Goal: Task Accomplishment & Management: Use online tool/utility

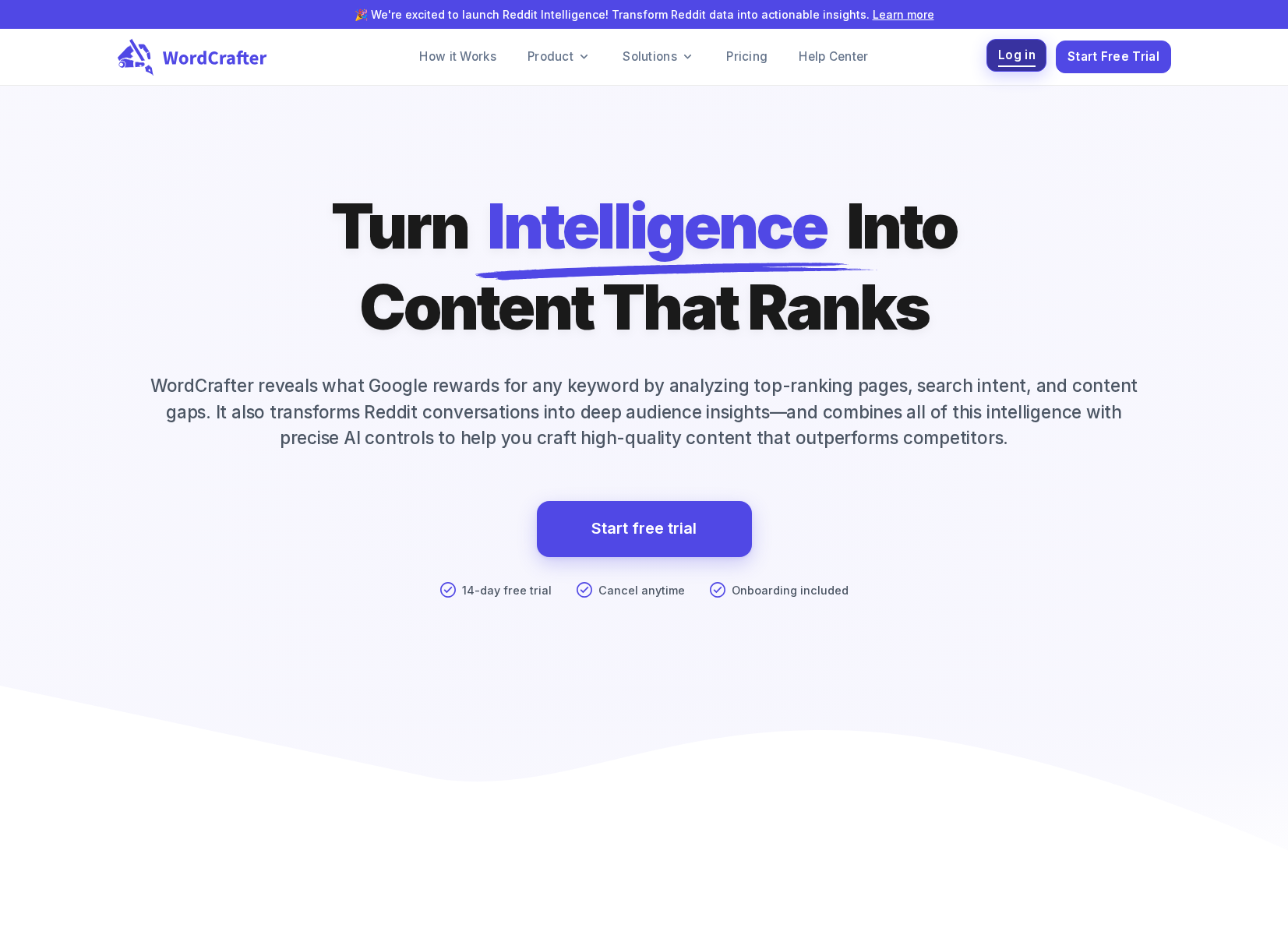
click at [1016, 62] on span "Log in" at bounding box center [1017, 55] width 38 height 21
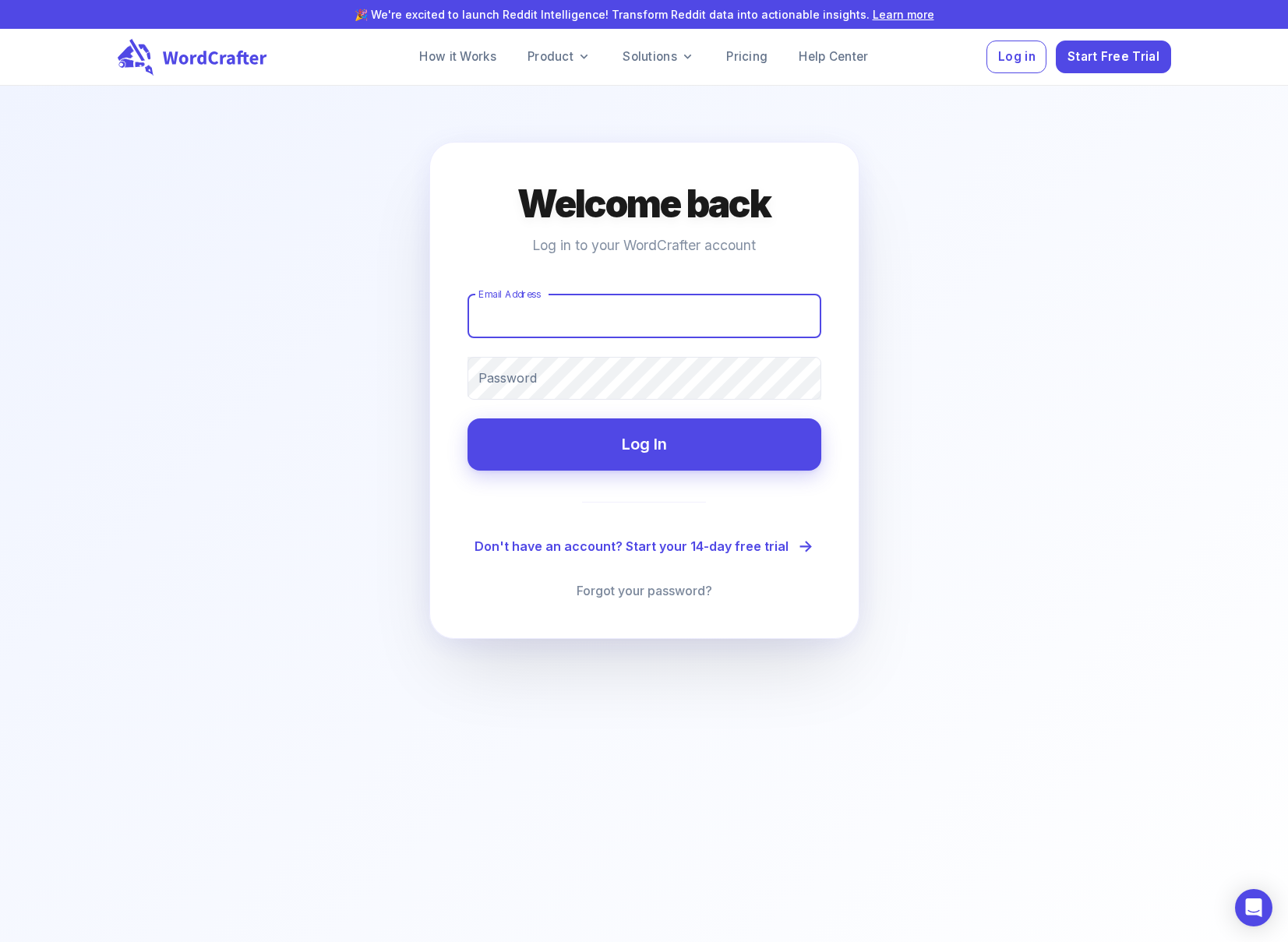
click at [656, 301] on input "Email Address" at bounding box center [644, 317] width 354 height 43
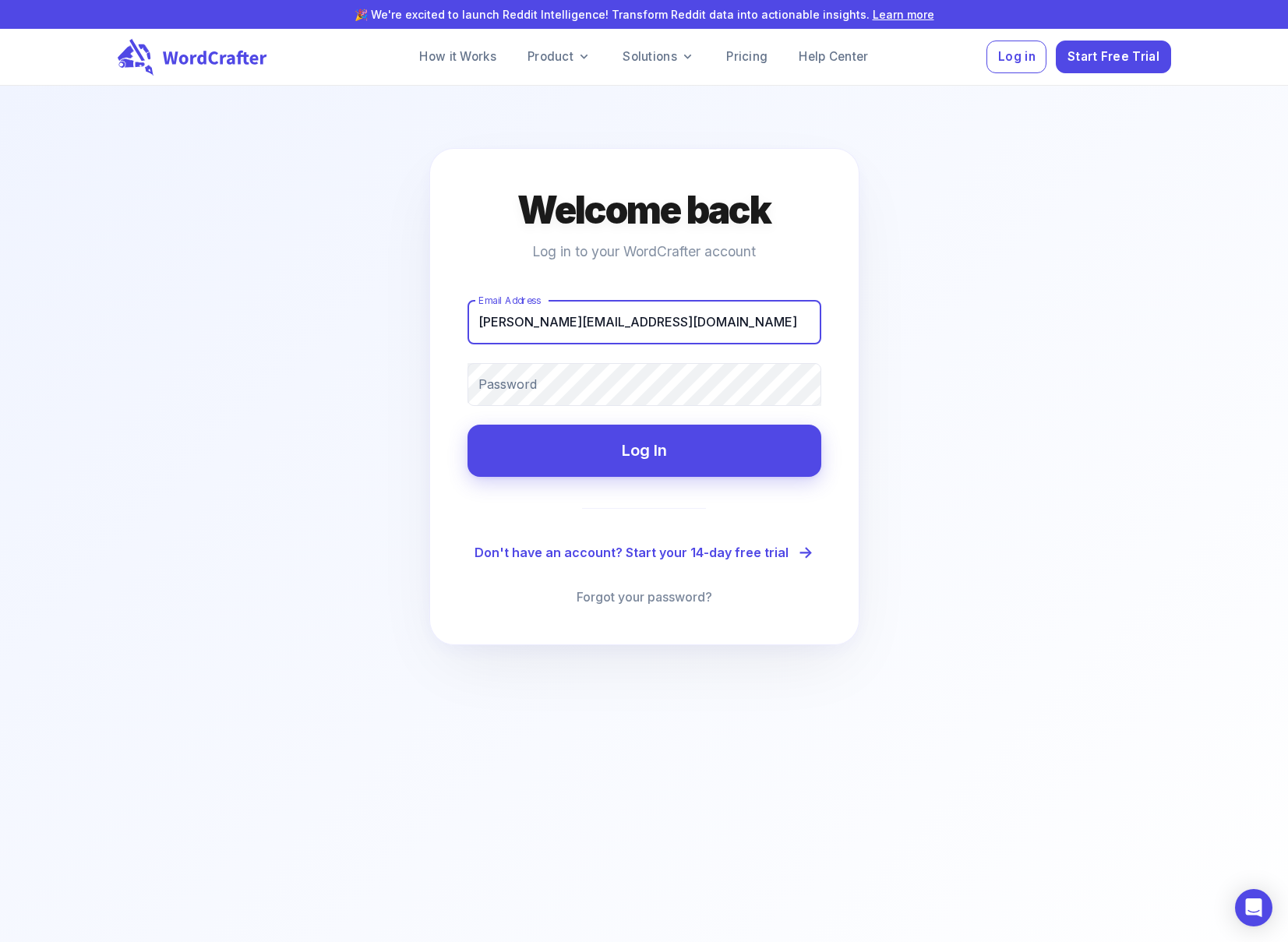
type input "[PERSON_NAME][EMAIL_ADDRESS][DOMAIN_NAME]"
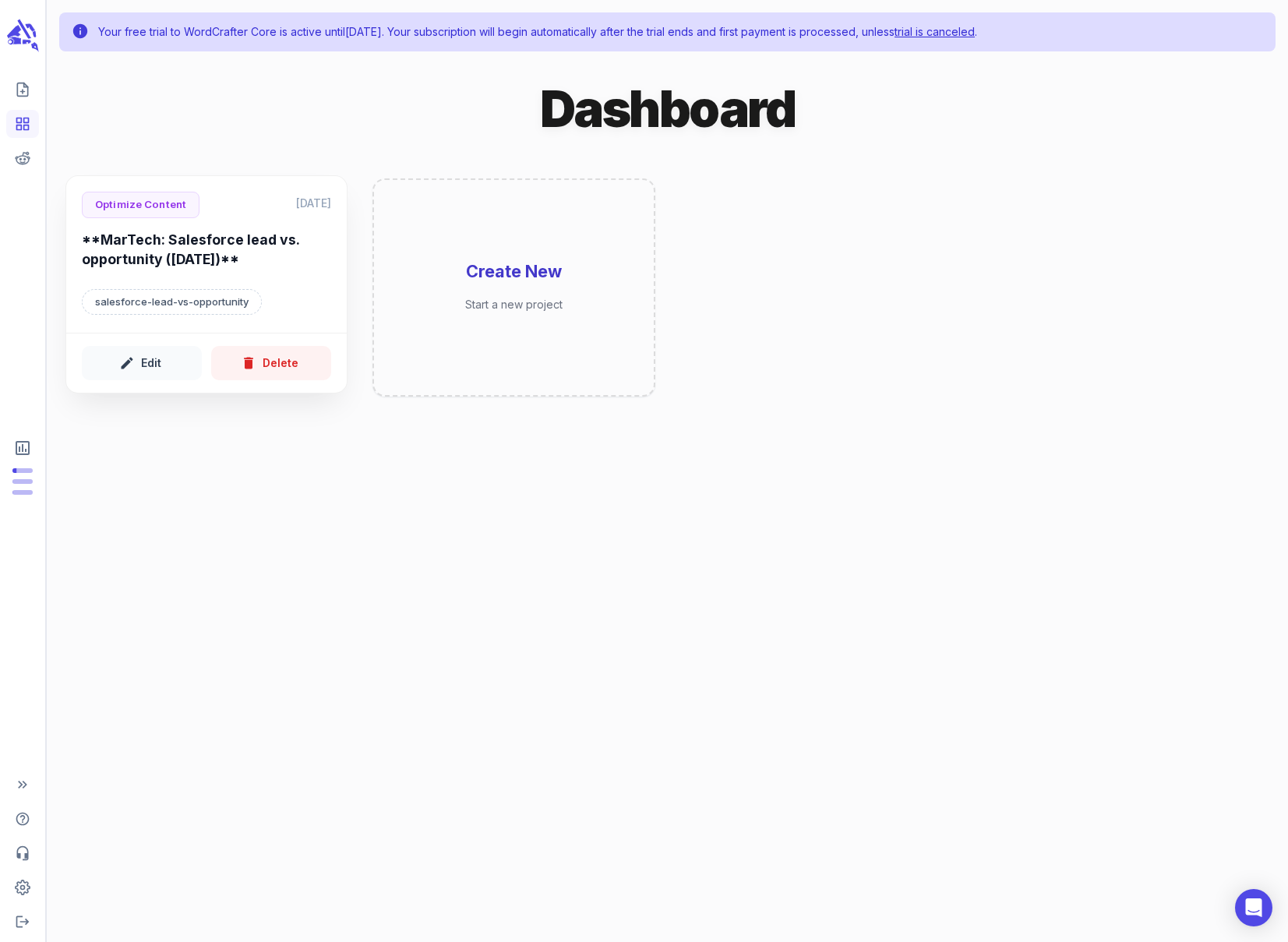
click at [215, 256] on h6 "**MarTech: Salesforce lead vs. opportunity ([DATE])**" at bounding box center [206, 253] width 249 height 43
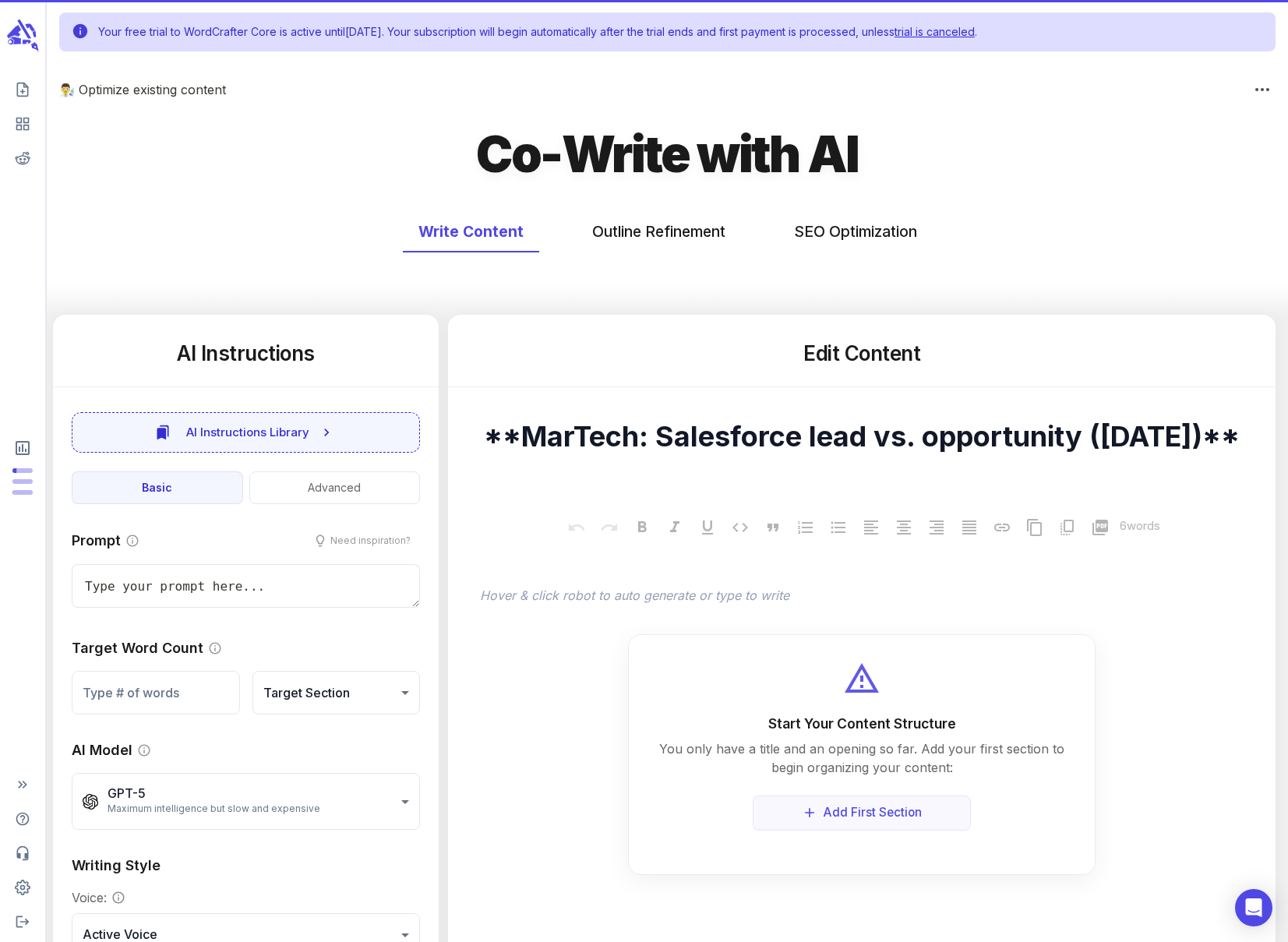
type textarea "x"
type input "**********"
type textarea "x"
type input "114"
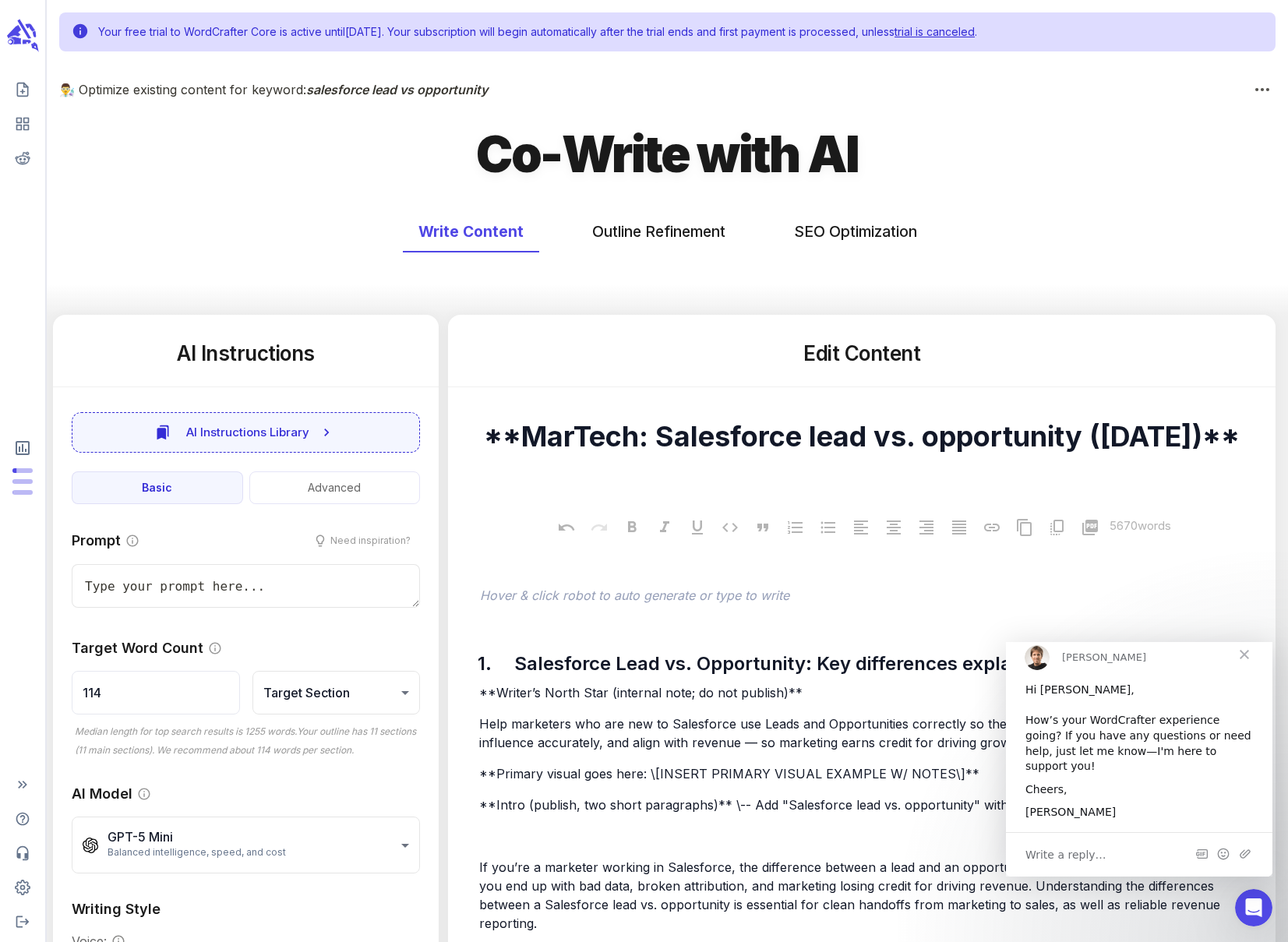
click at [1268, 90] on icon "button" at bounding box center [1262, 89] width 14 height 14
click at [963, 373] on div at bounding box center [644, 471] width 1288 height 942
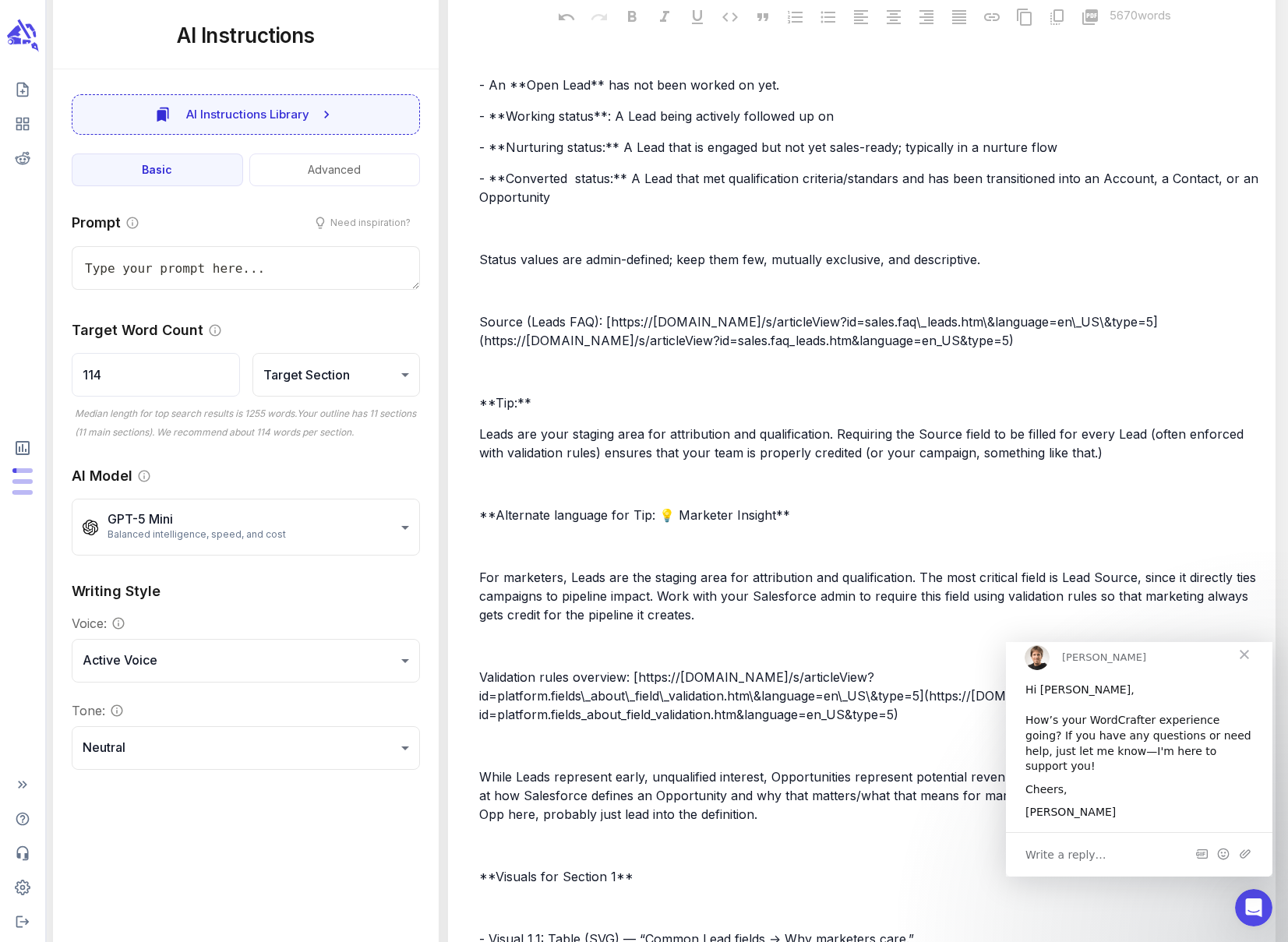
scroll to position [5505, 0]
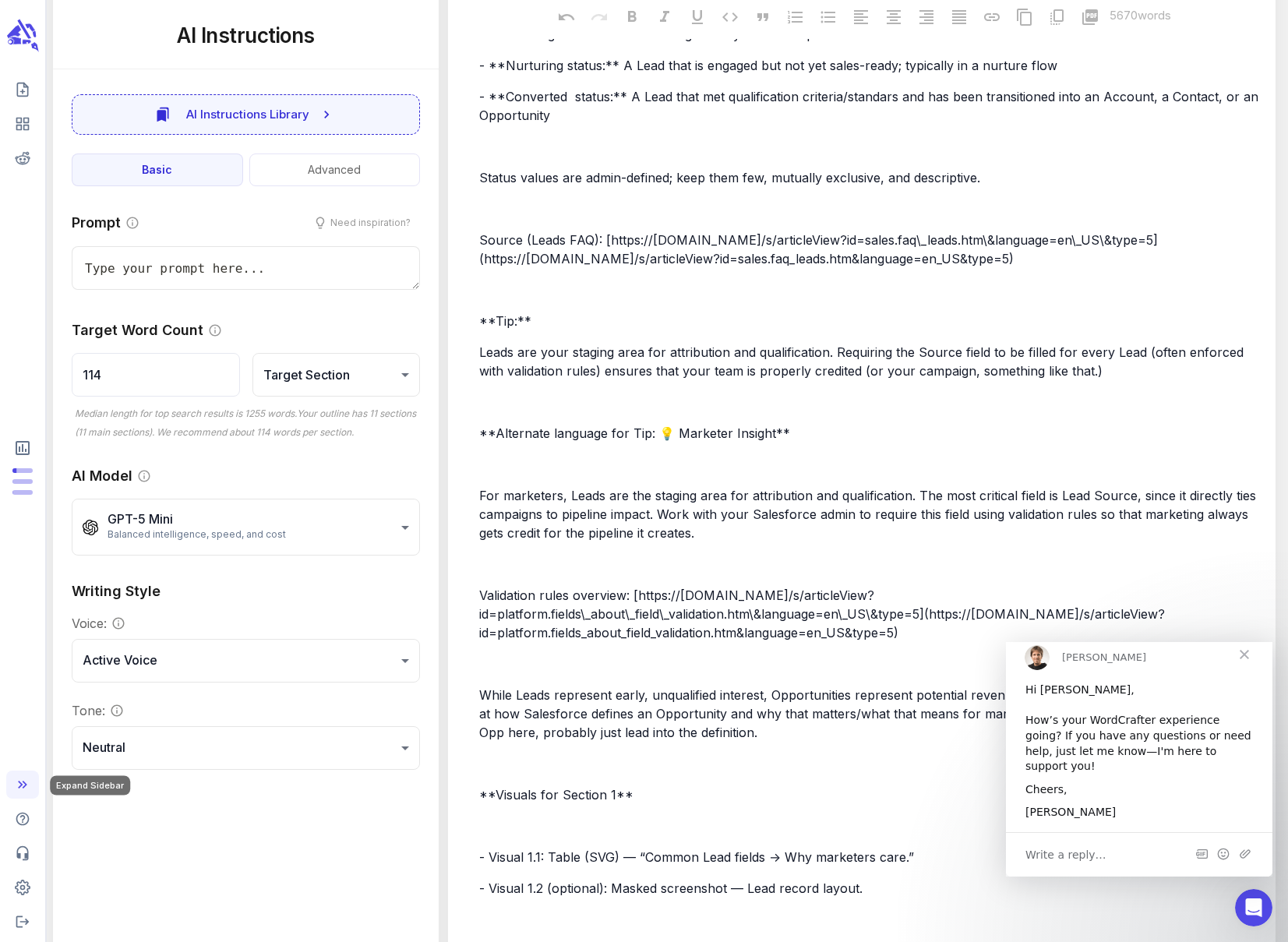
click at [27, 780] on icon "Expand Sidebar" at bounding box center [23, 784] width 16 height 16
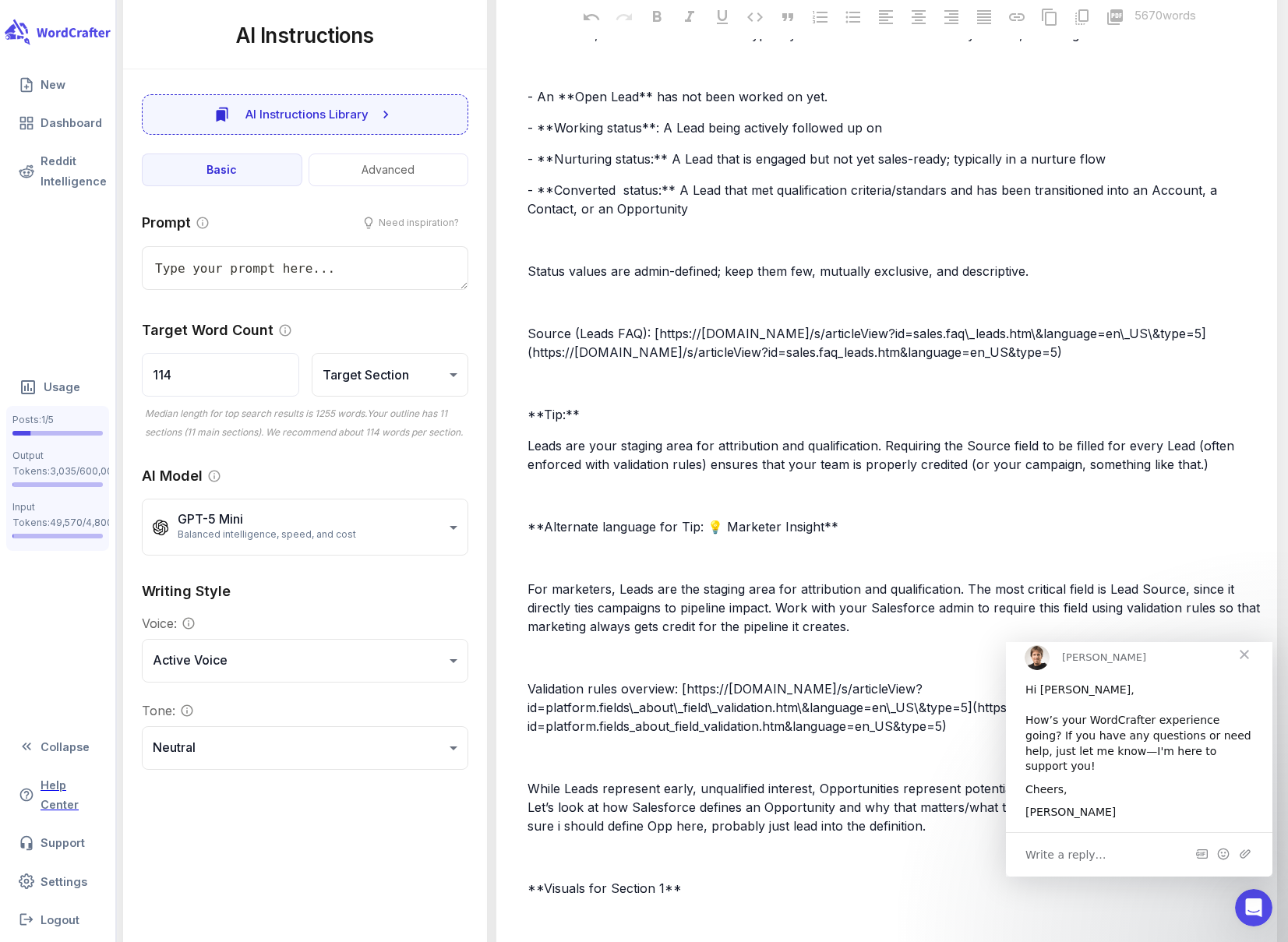
type textarea "x"
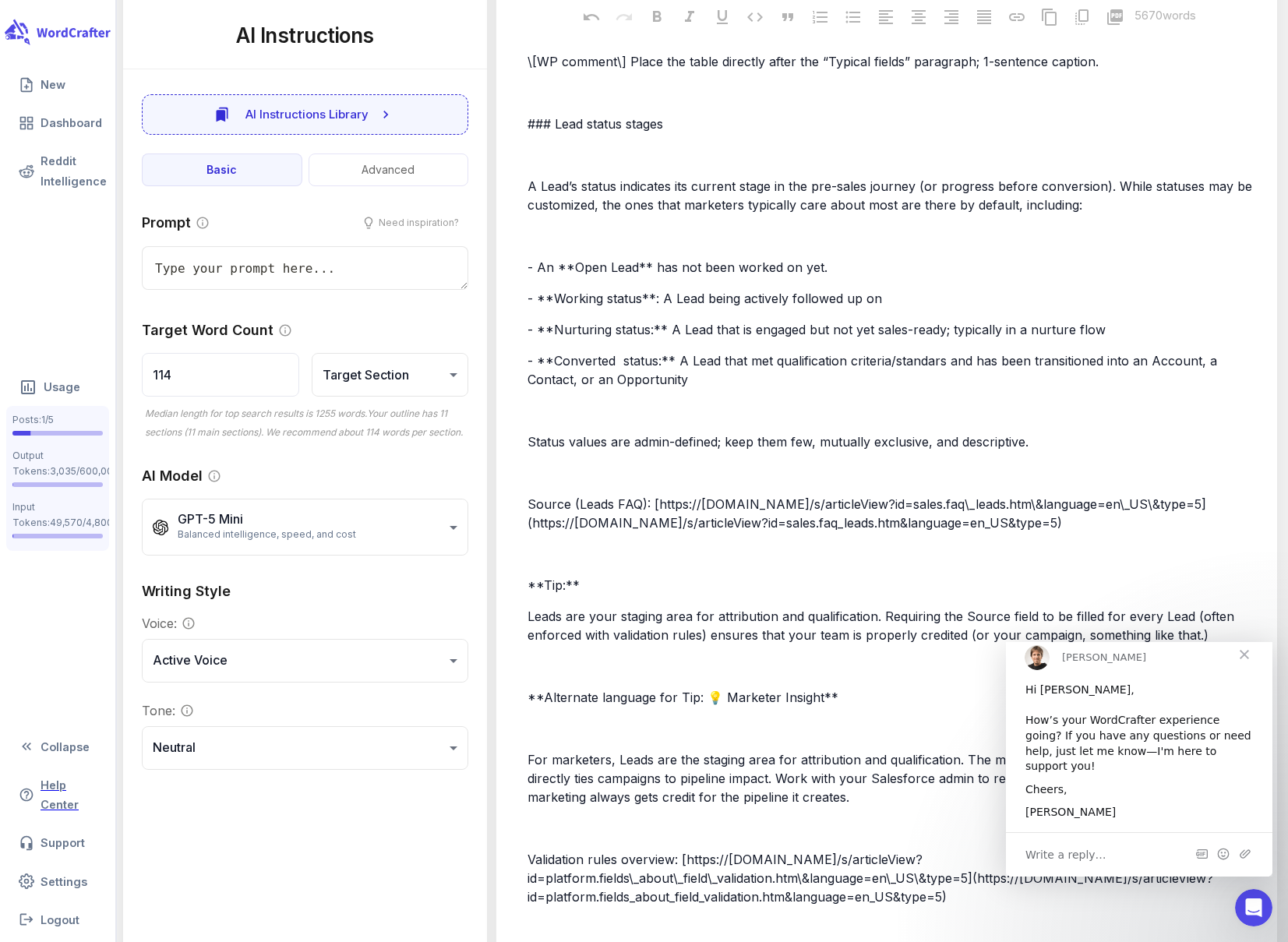
scroll to position [5325, 0]
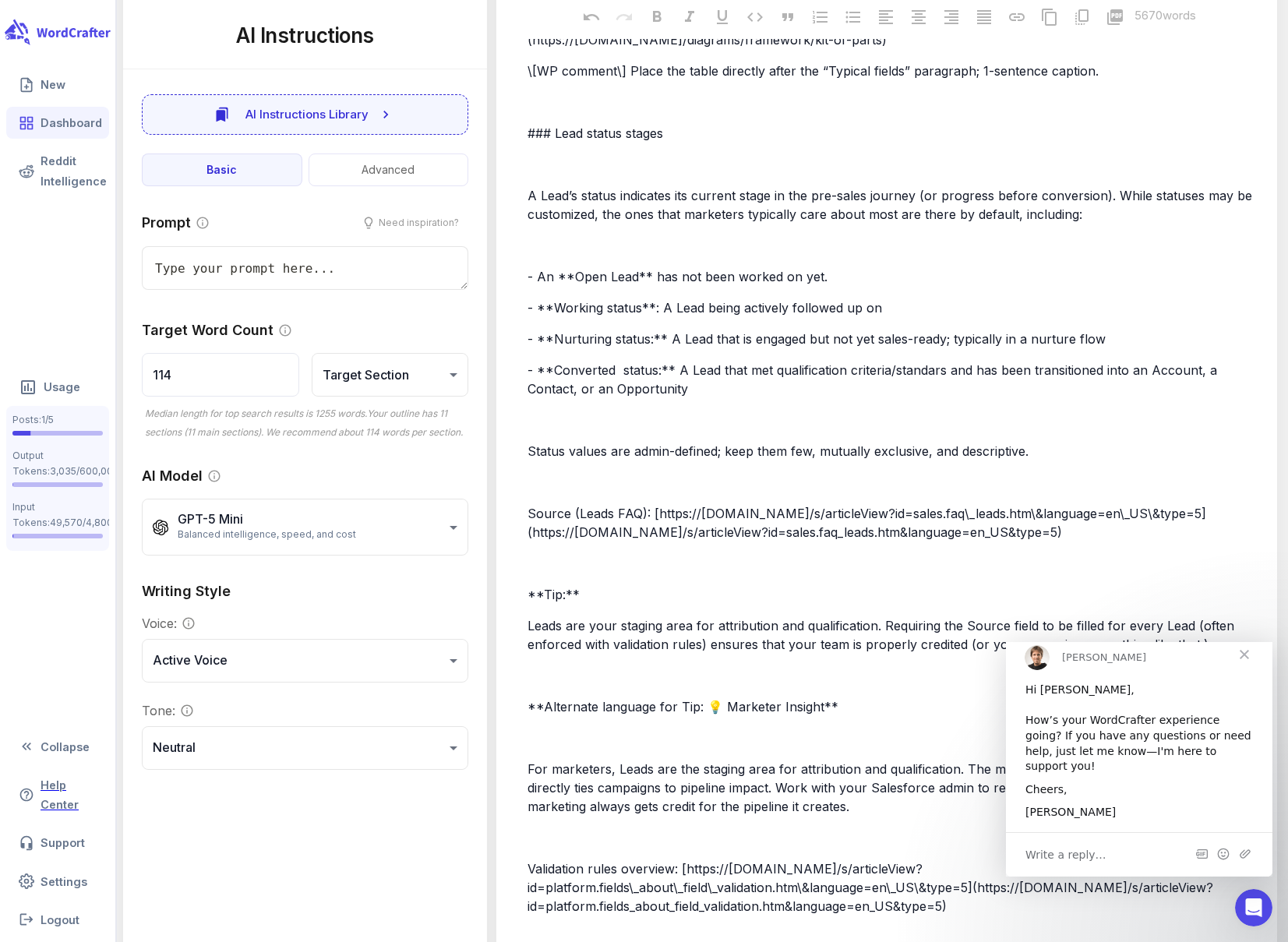
click at [59, 121] on link "Dashboard" at bounding box center [57, 123] width 102 height 32
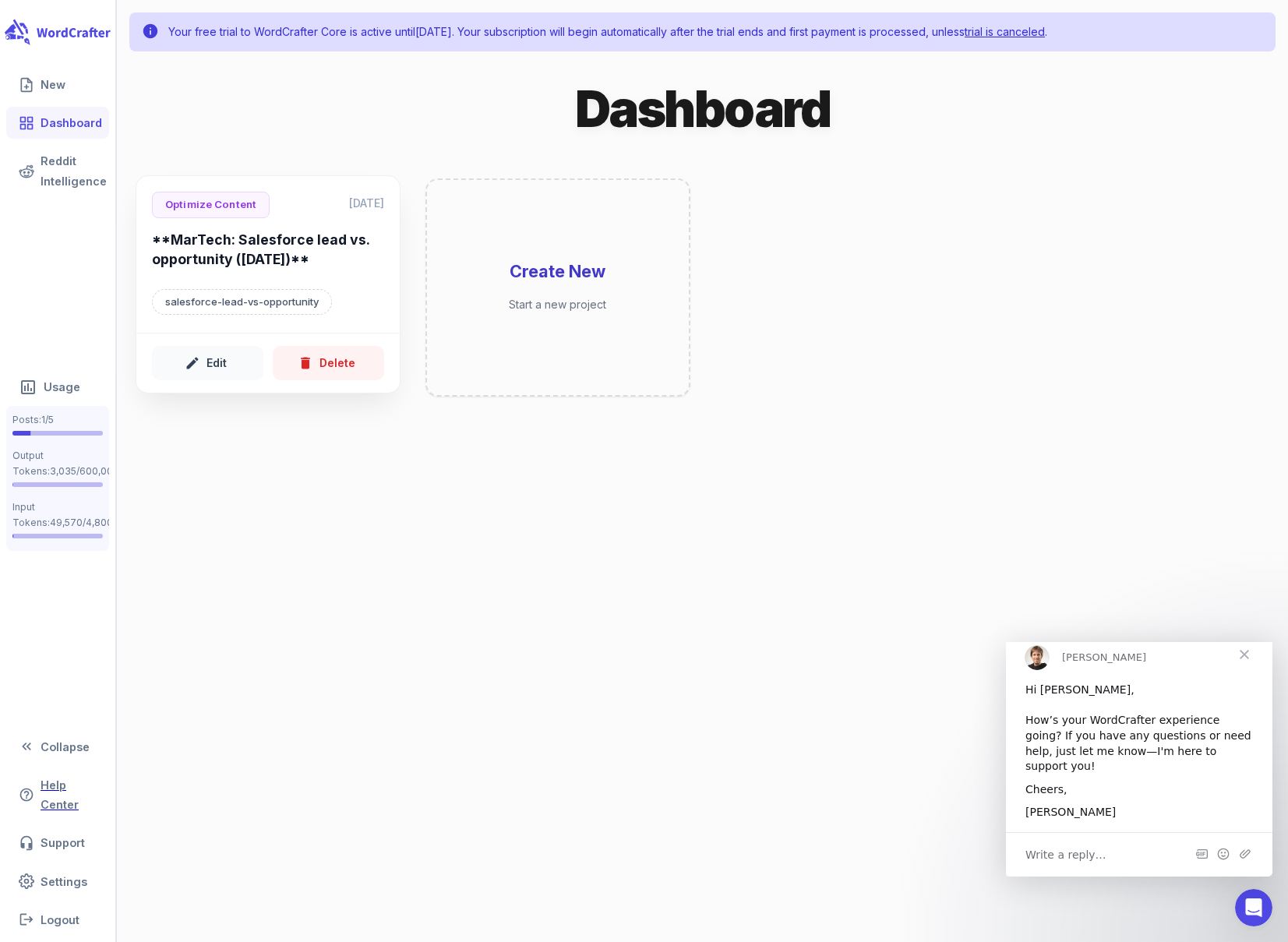
click at [343, 248] on h6 "**MarTech: Salesforce lead vs. opportunity ([DATE])**" at bounding box center [268, 253] width 232 height 43
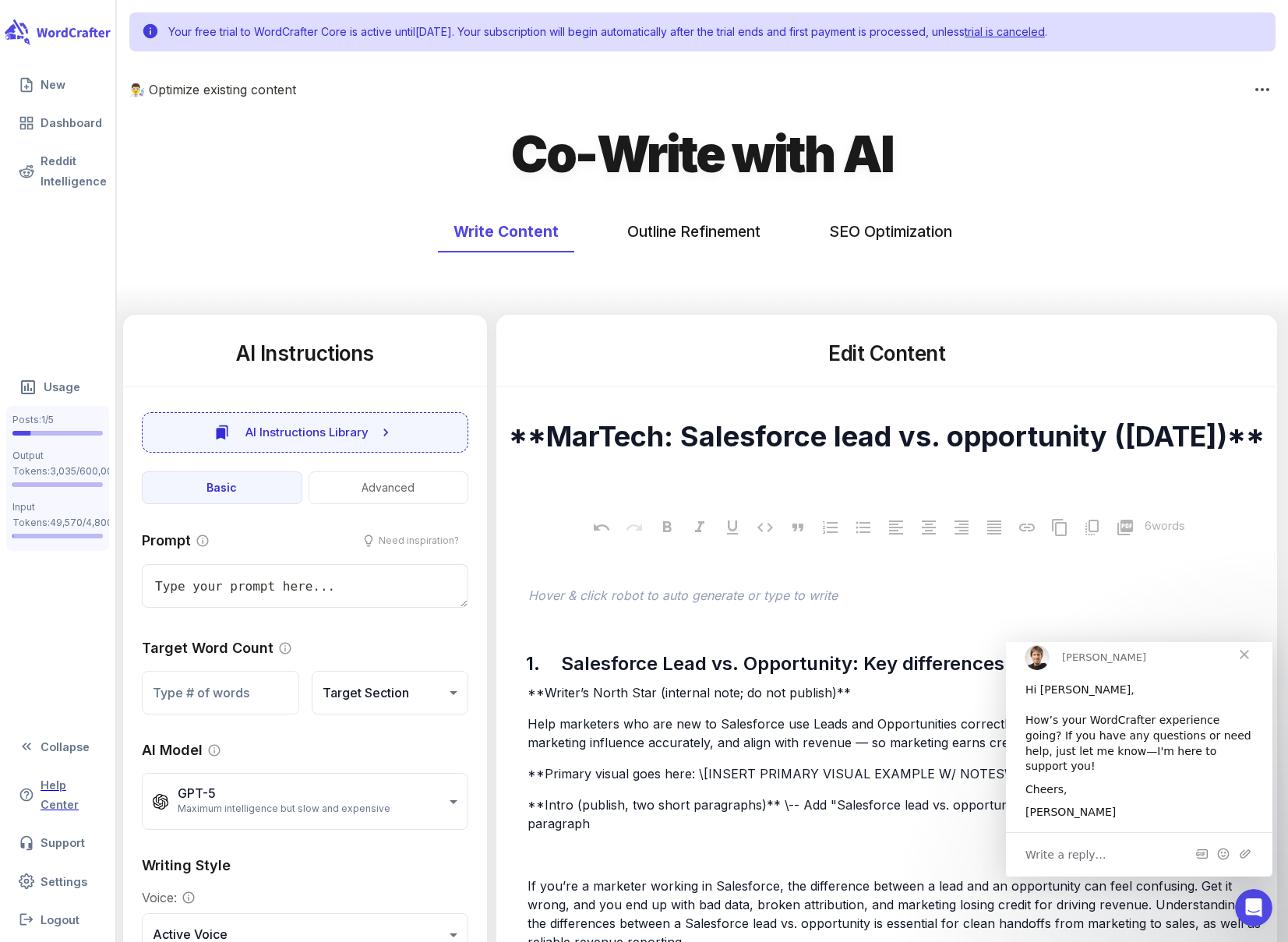
type textarea "x"
type input "114"
type input "**********"
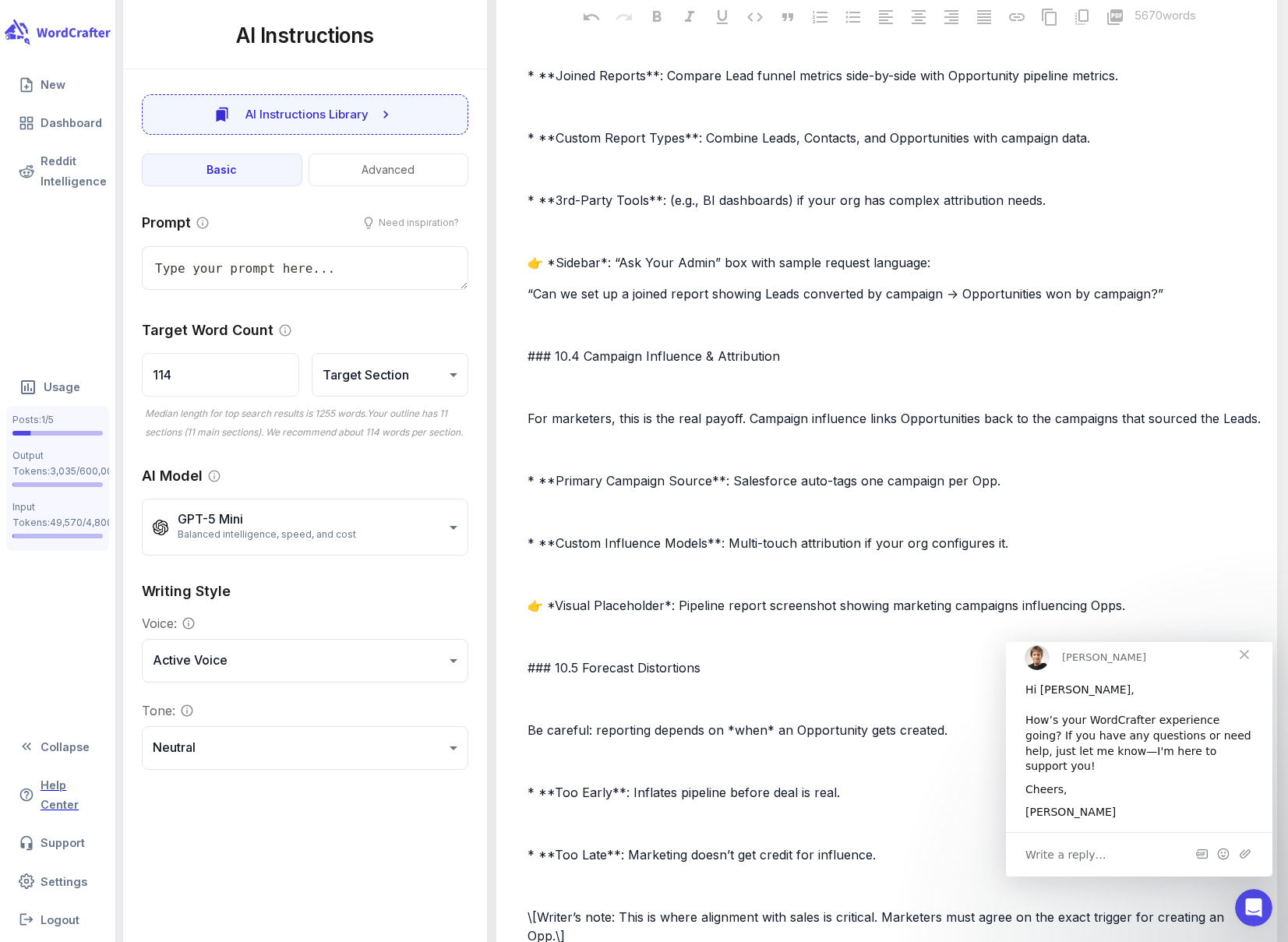
scroll to position [24171, 0]
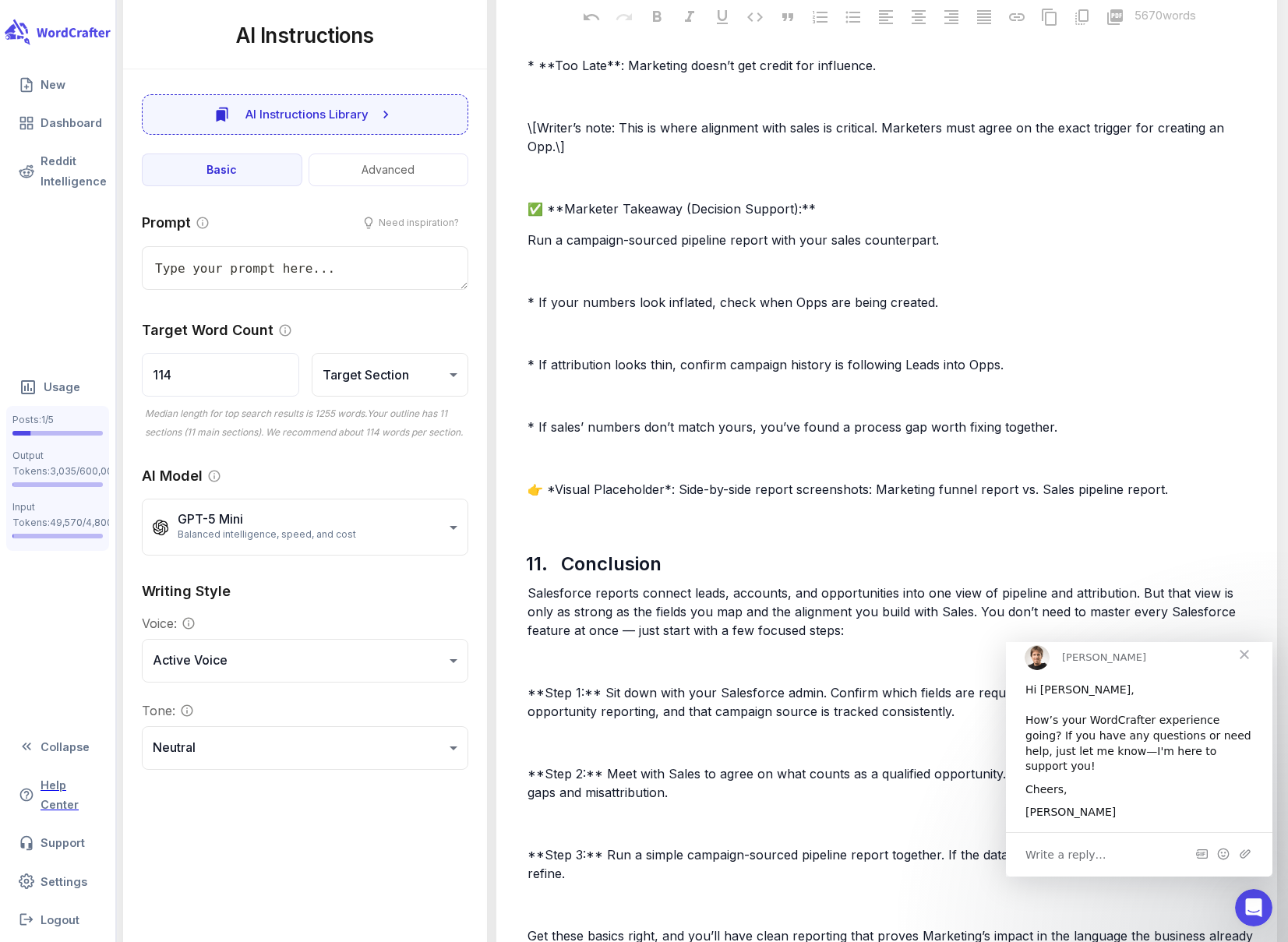
click at [707, 357] on span "* If attribution looks thin, confirm campaign history is following Leads into O…" at bounding box center [766, 364] width 476 height 16
type textarea "x"
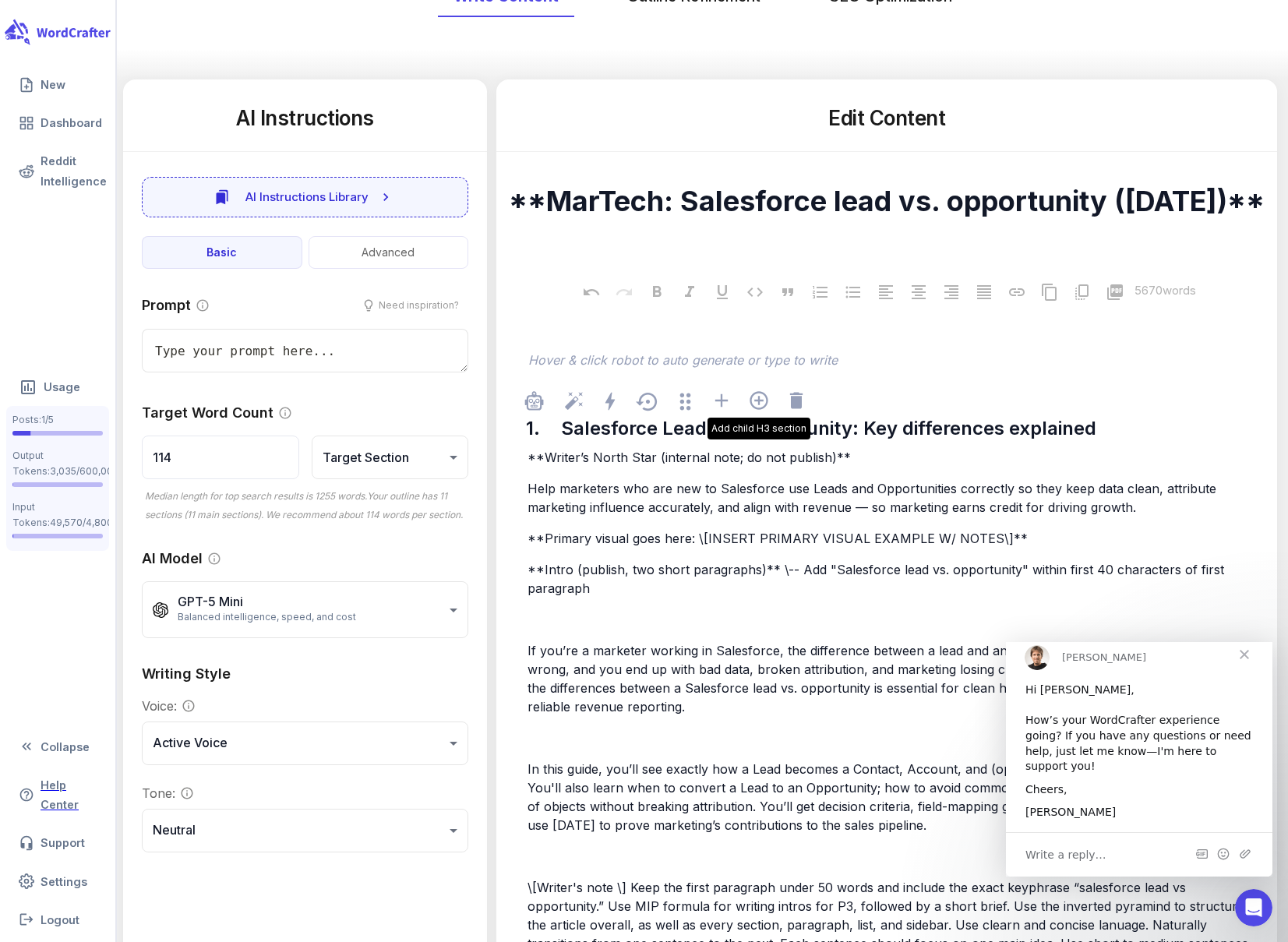
scroll to position [0, 0]
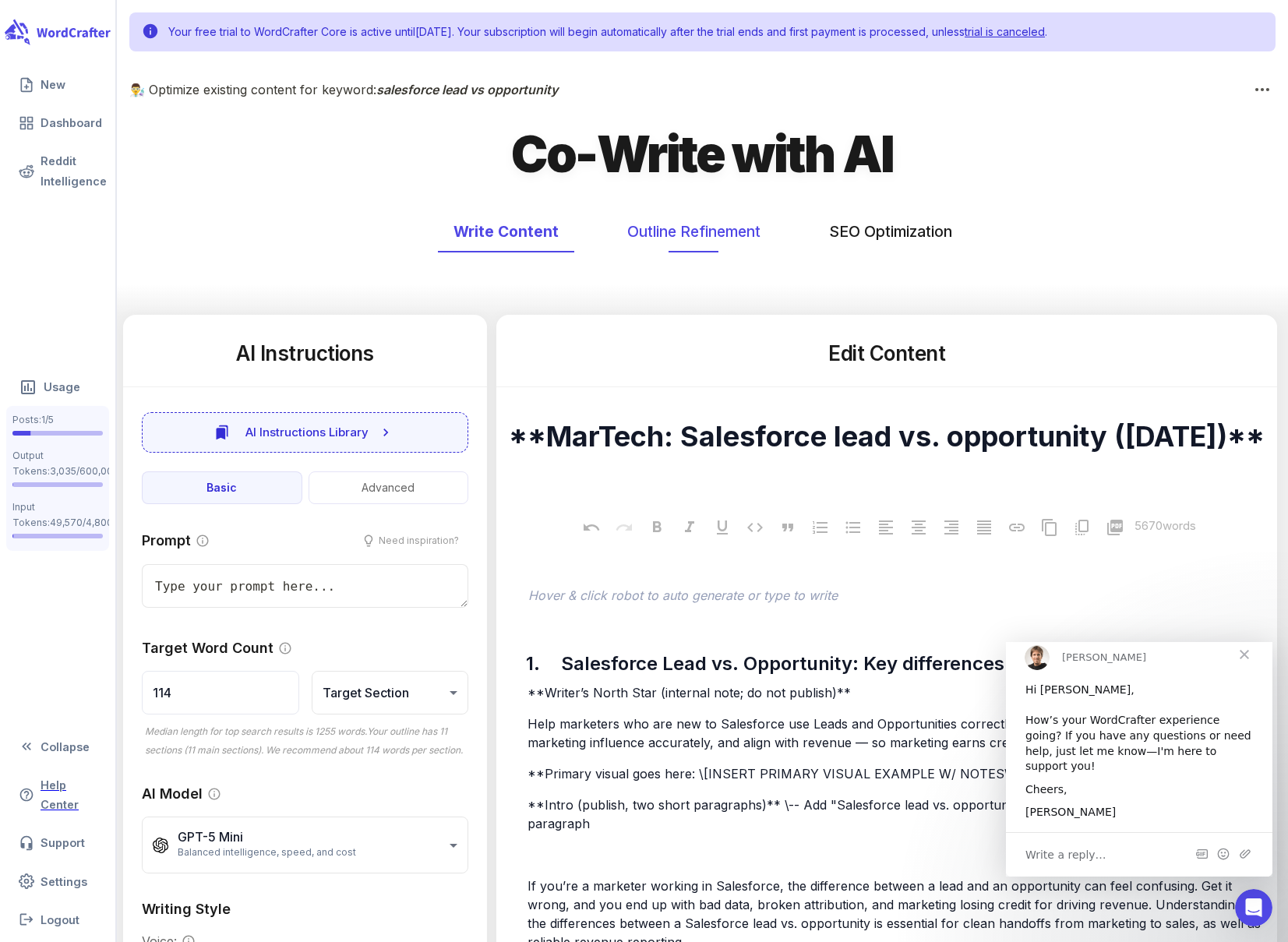
click at [695, 236] on button "Outline Refinement" at bounding box center [693, 232] width 164 height 41
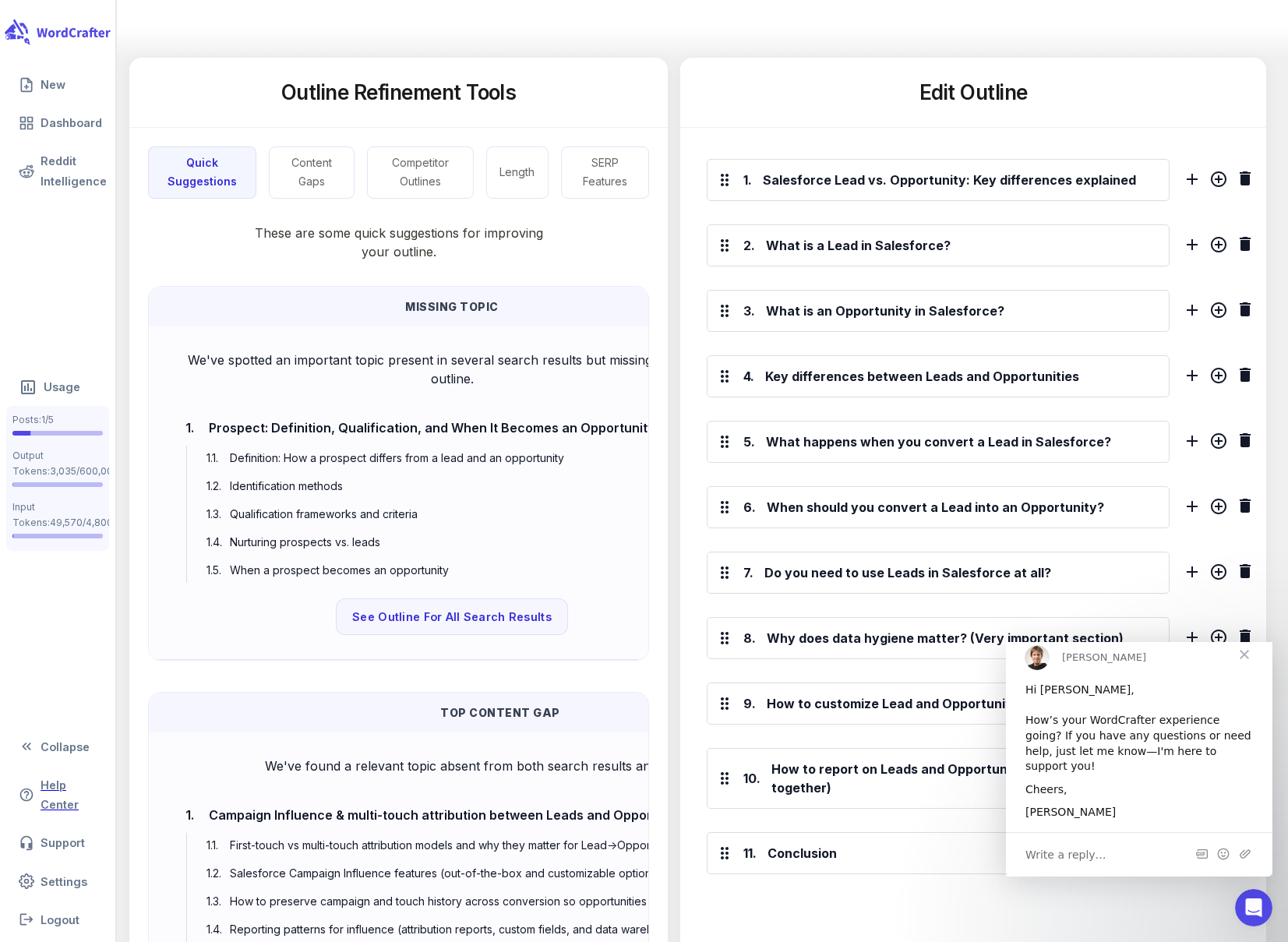
scroll to position [258, 0]
click at [225, 167] on button "Quick Suggestions" at bounding box center [202, 172] width 108 height 53
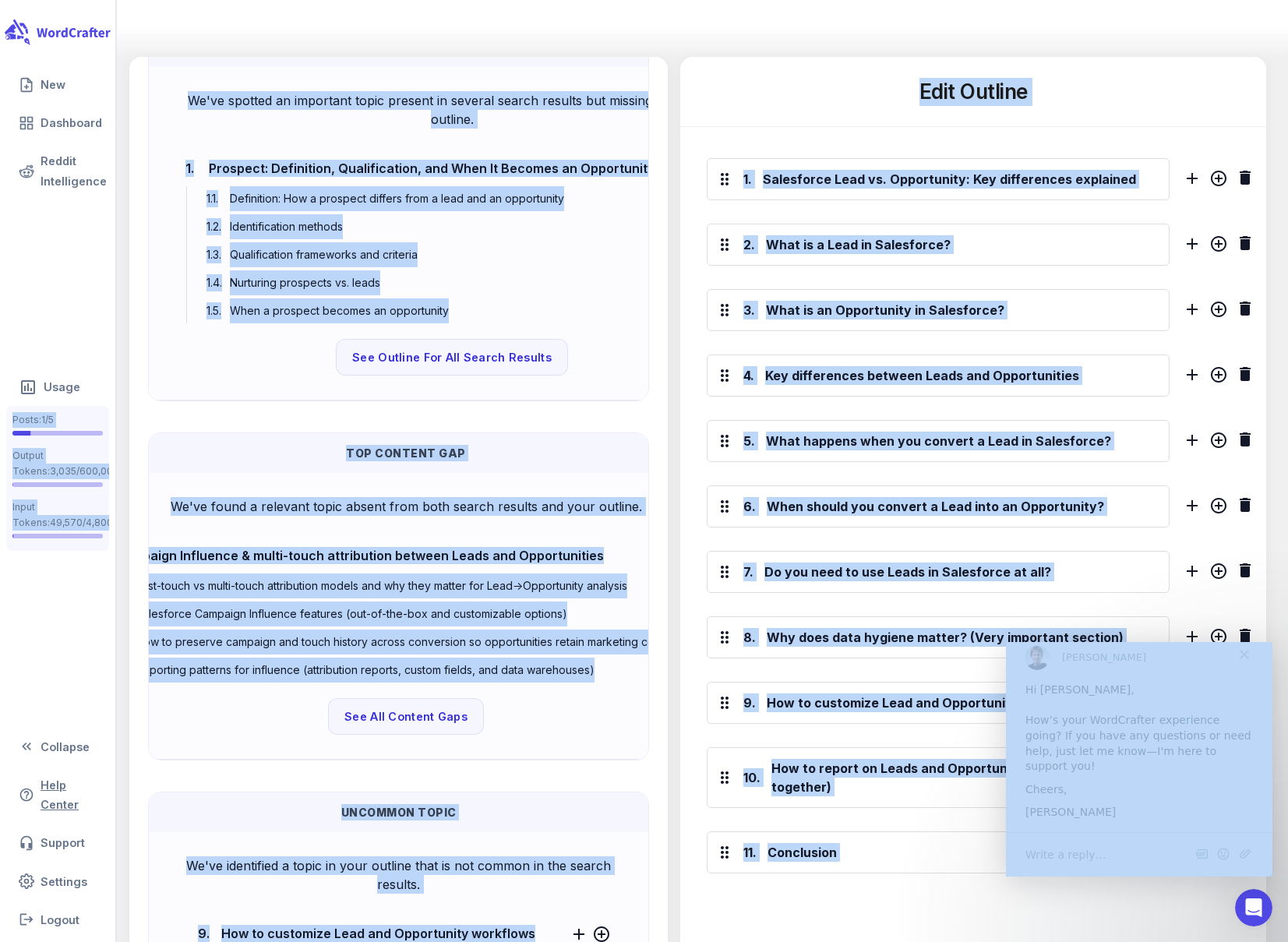
scroll to position [253, 0]
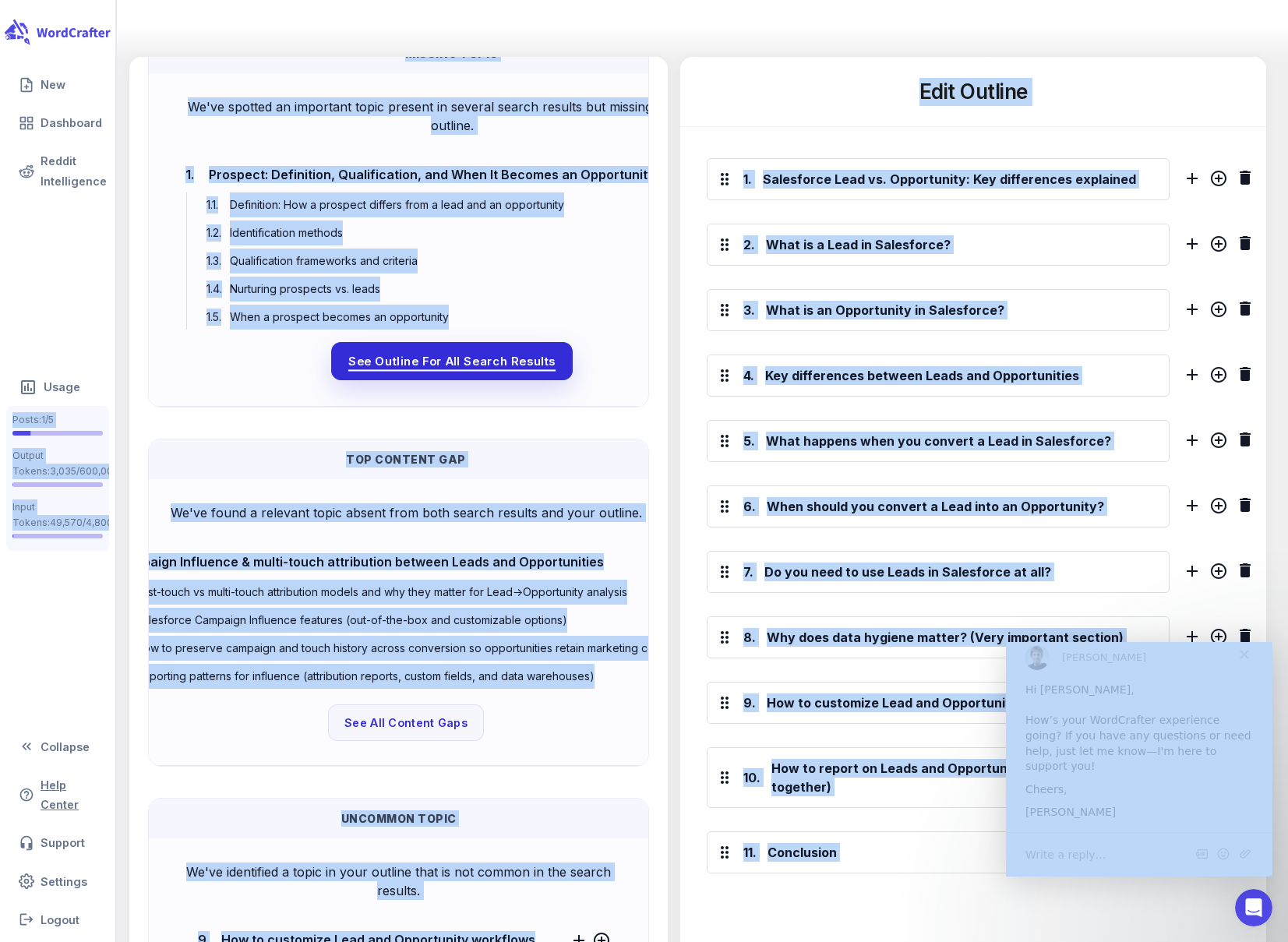
click at [519, 356] on span "See Outline For All Search Results" at bounding box center [452, 361] width 208 height 21
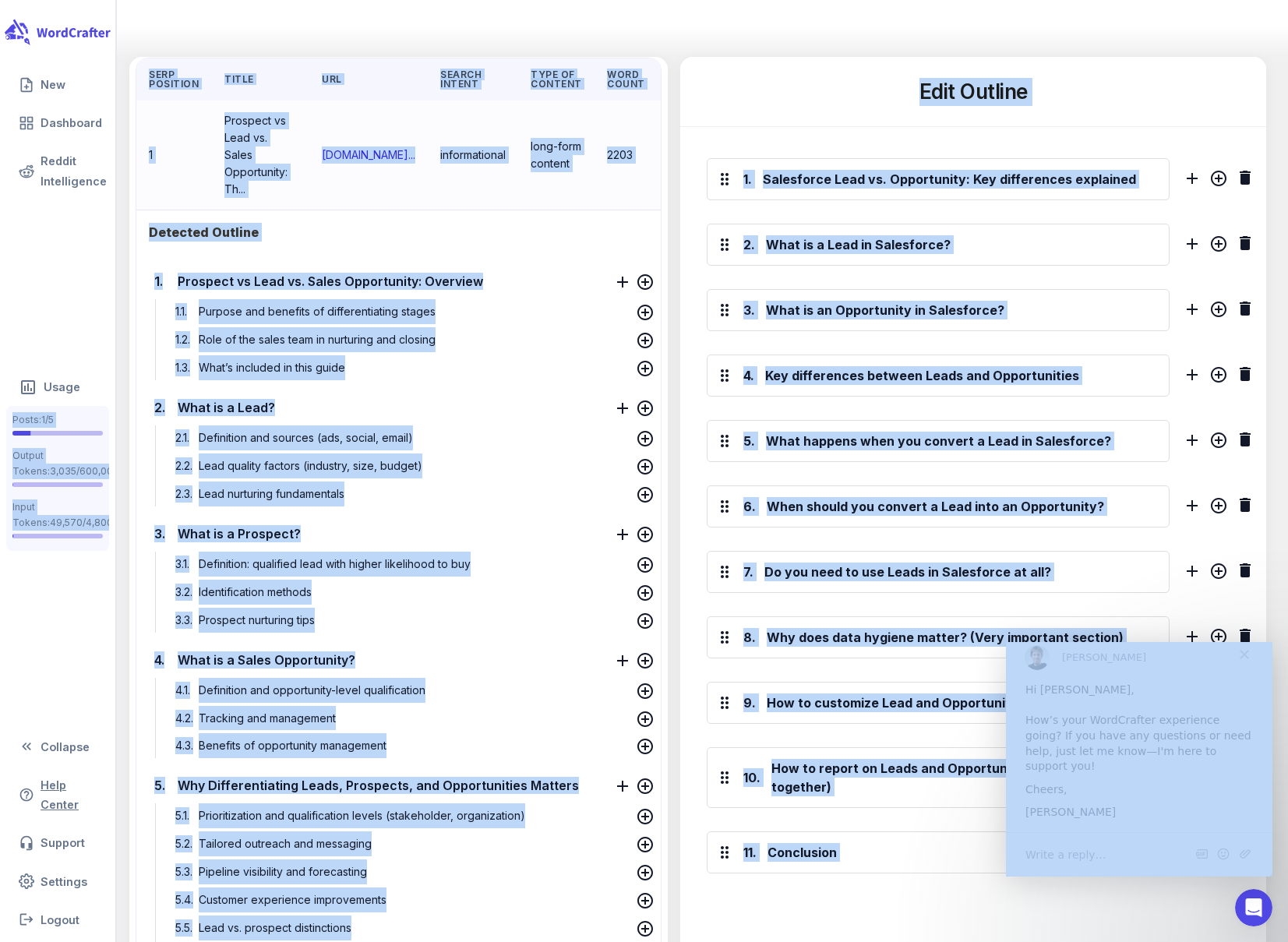
click at [645, 210] on div "Detected Outline" at bounding box center [398, 232] width 524 height 43
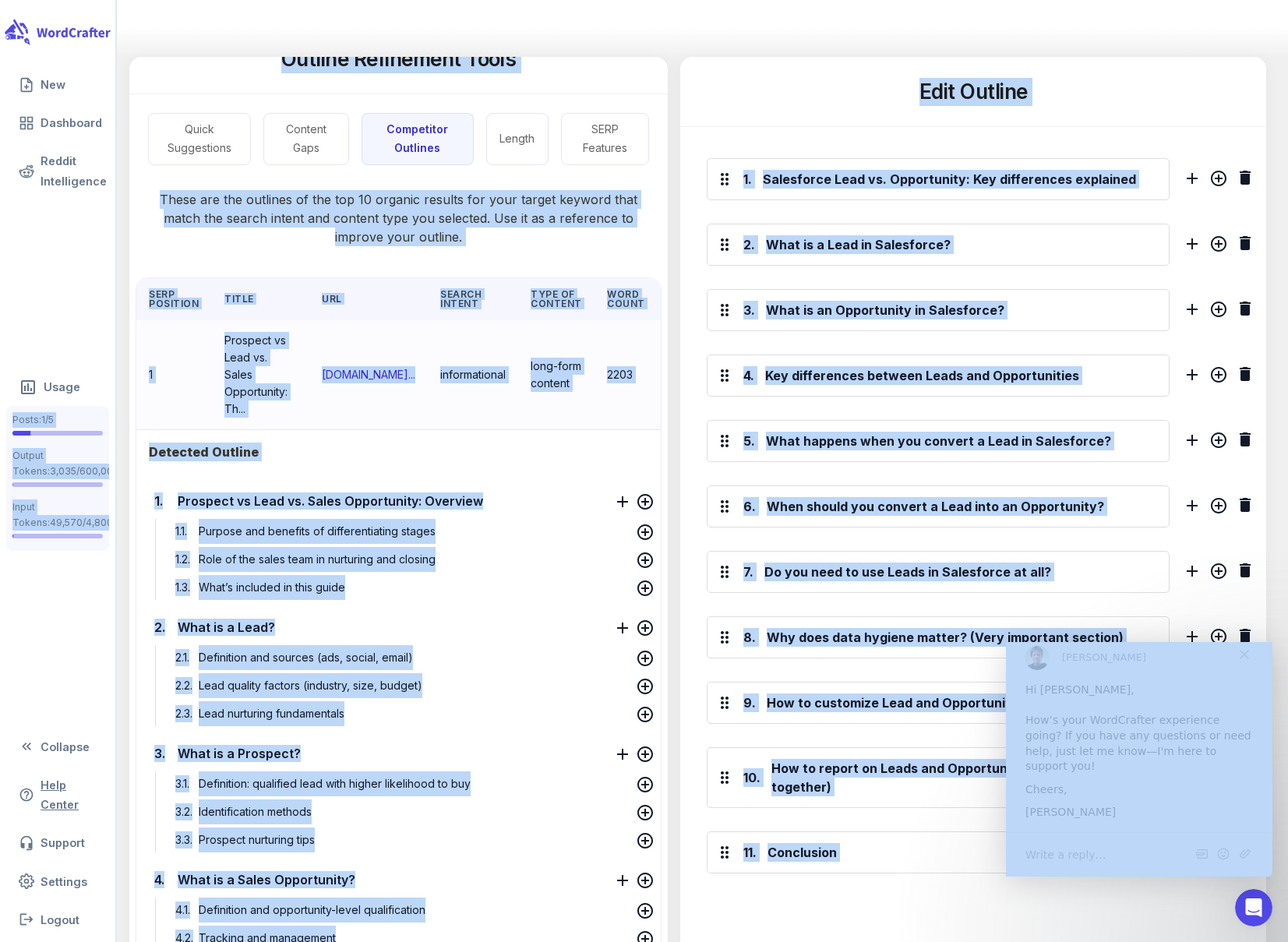
scroll to position [0, 0]
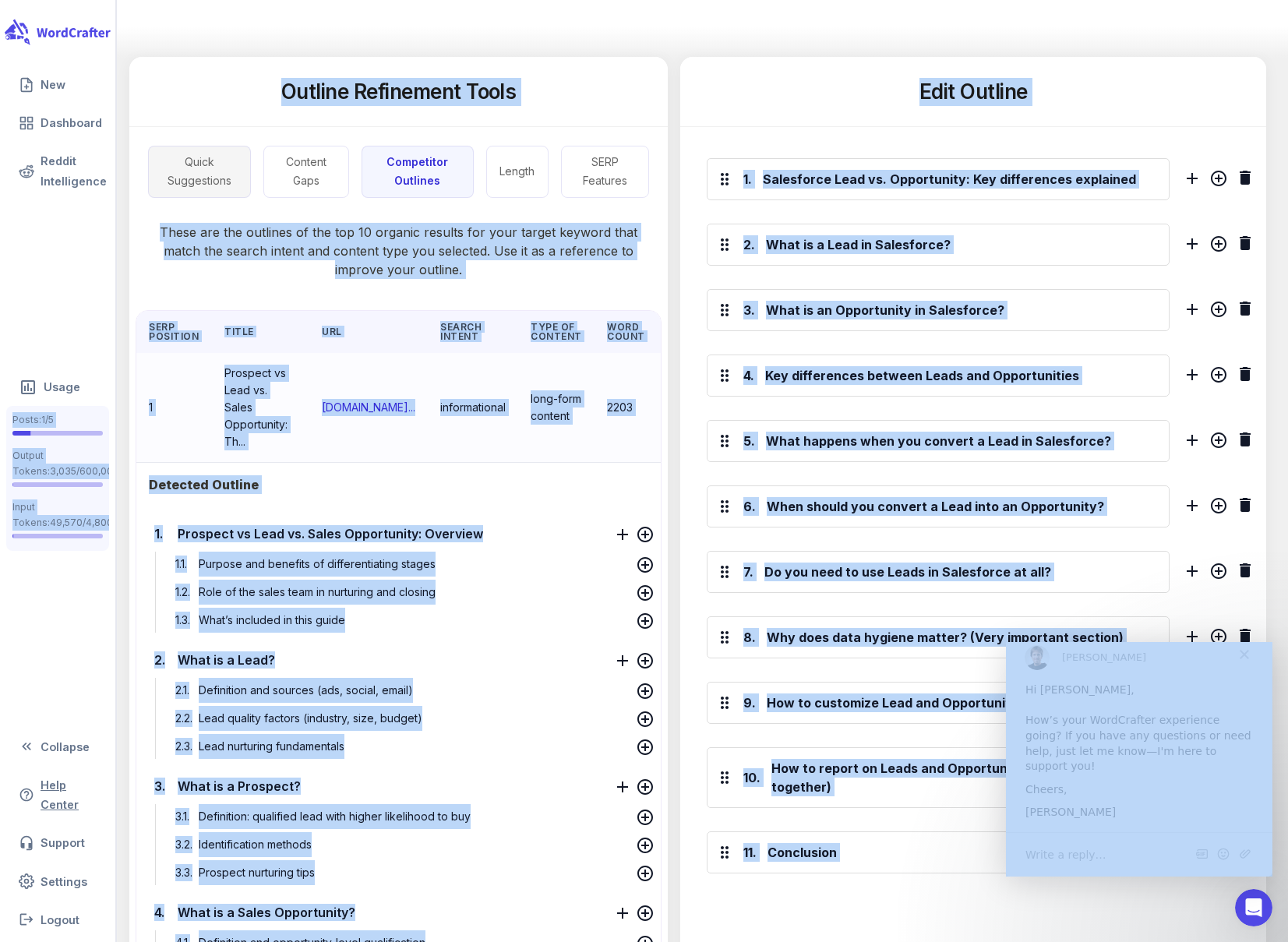
click at [222, 165] on button "Quick Suggestions" at bounding box center [199, 172] width 102 height 53
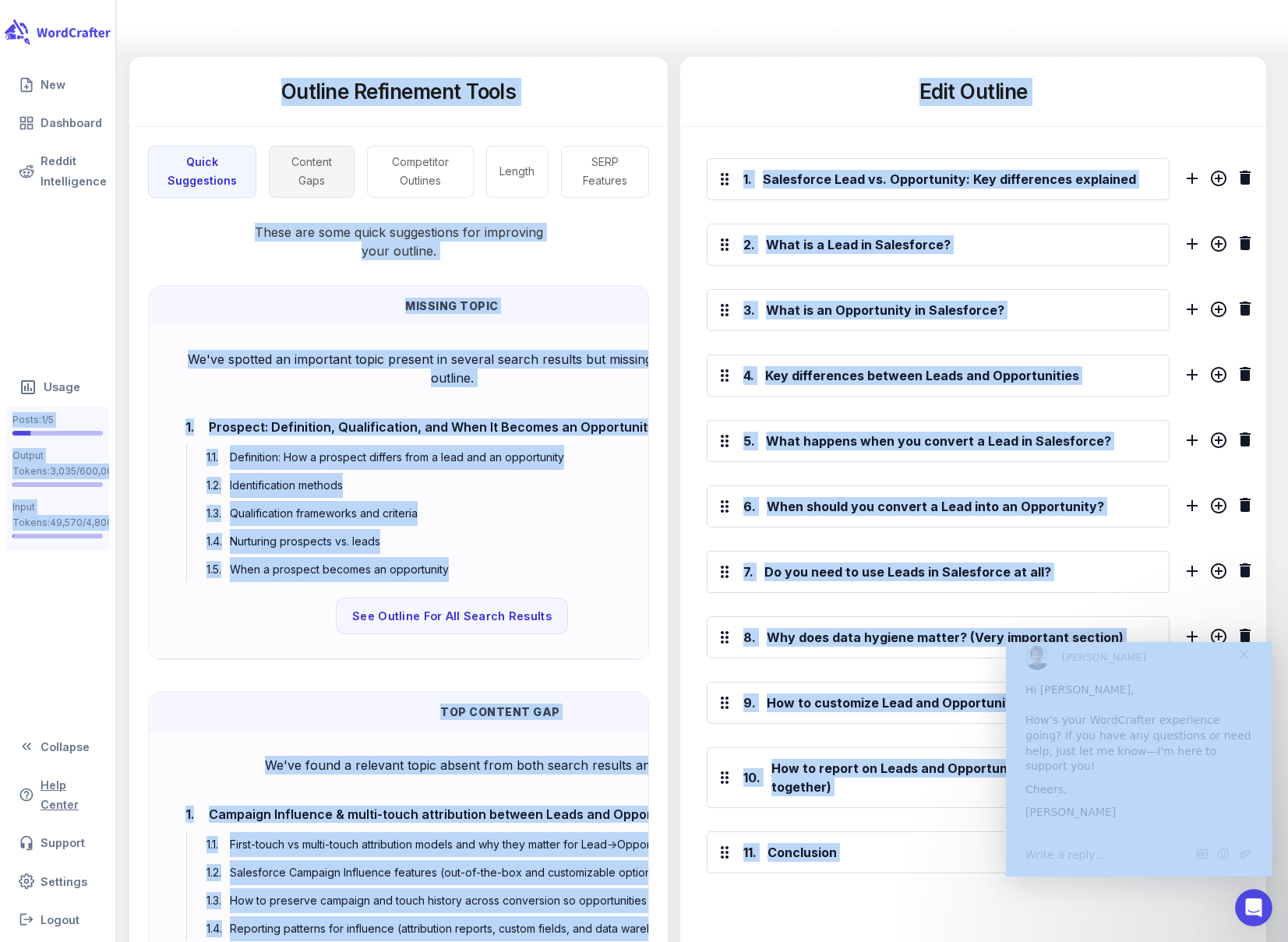
click at [322, 171] on button "Content Gaps" at bounding box center [311, 172] width 85 height 53
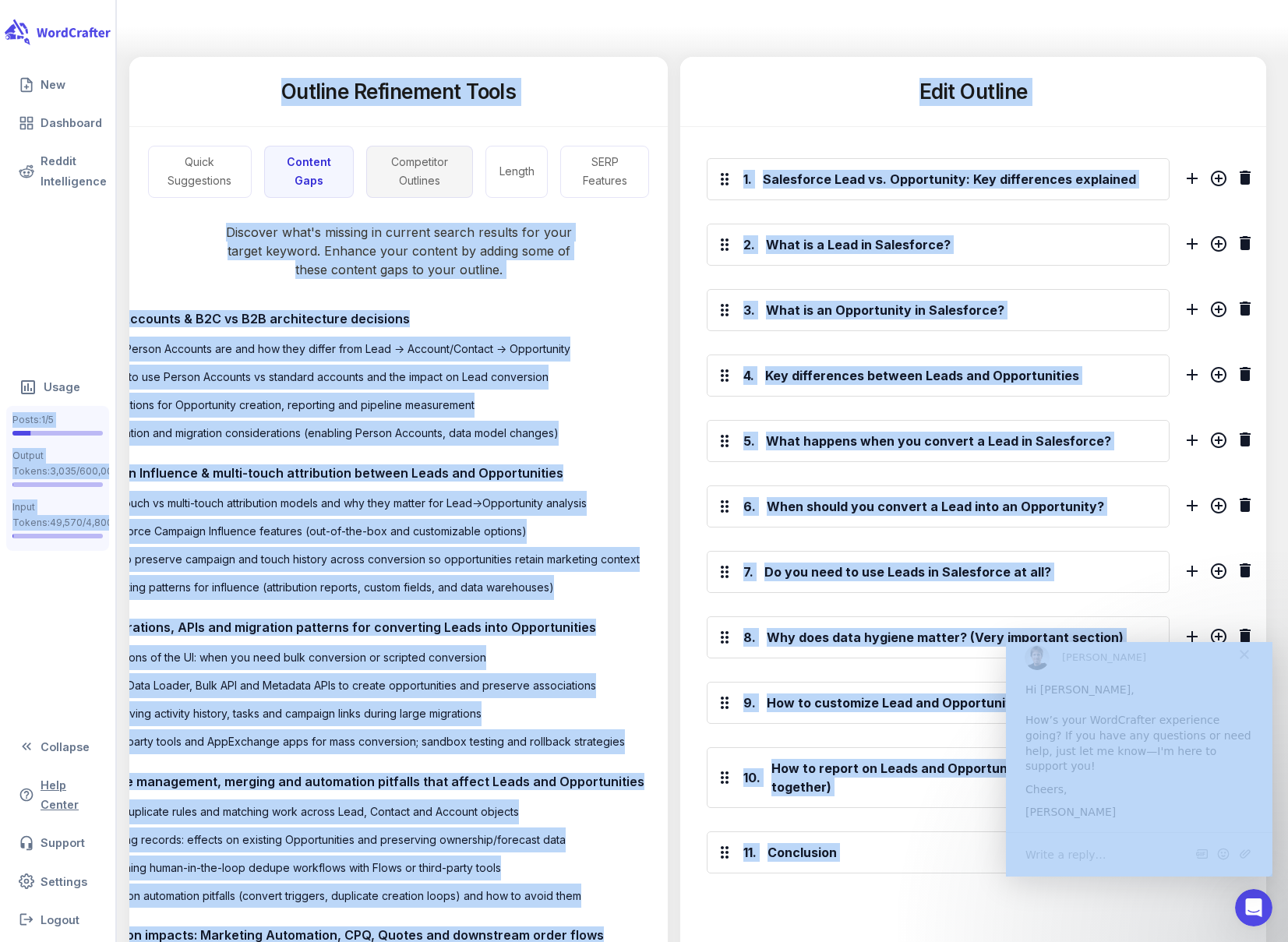
click at [403, 170] on button "Competitor Outlines" at bounding box center [420, 172] width 107 height 53
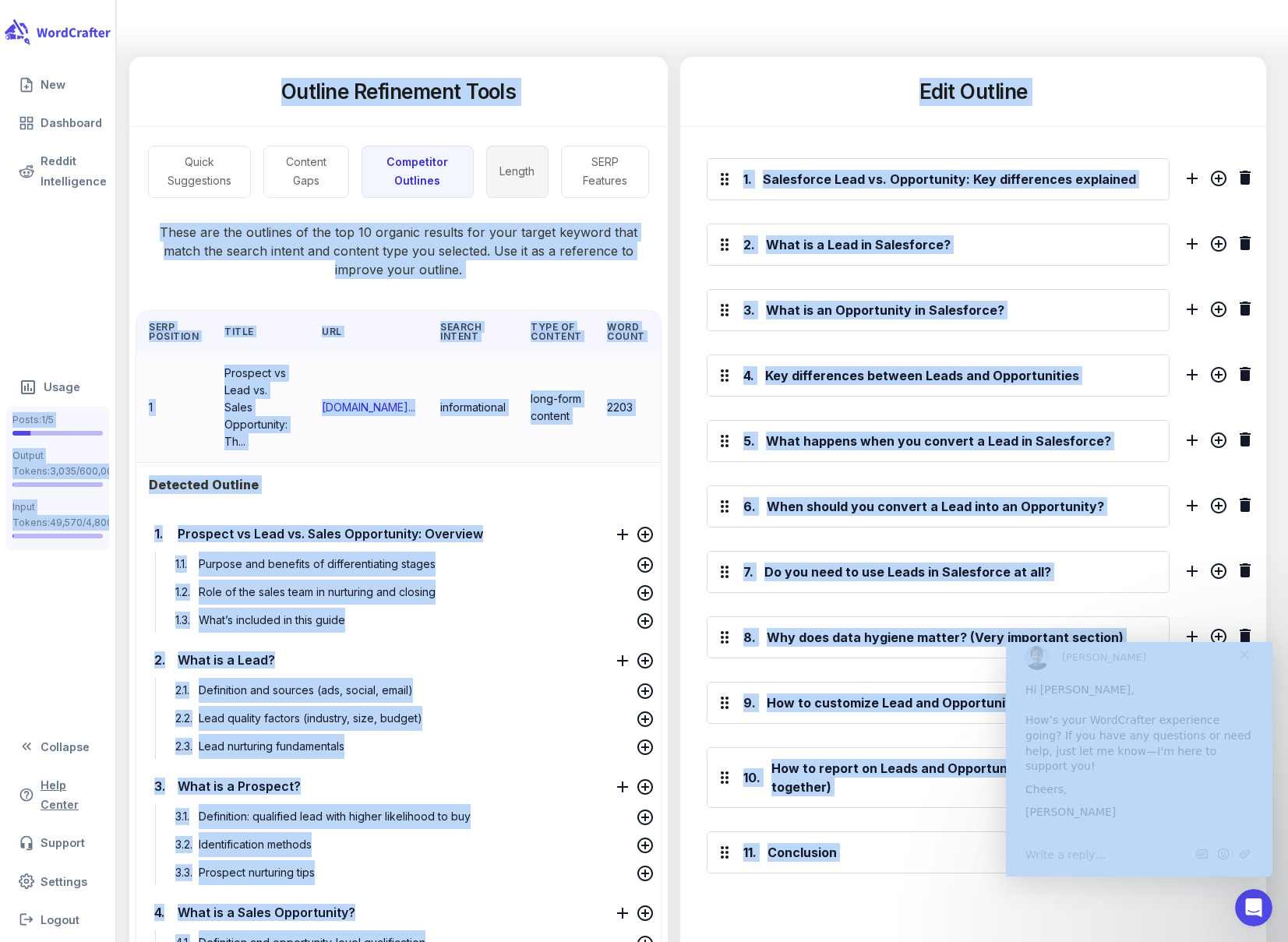
click at [525, 166] on button "Length" at bounding box center [518, 172] width 62 height 53
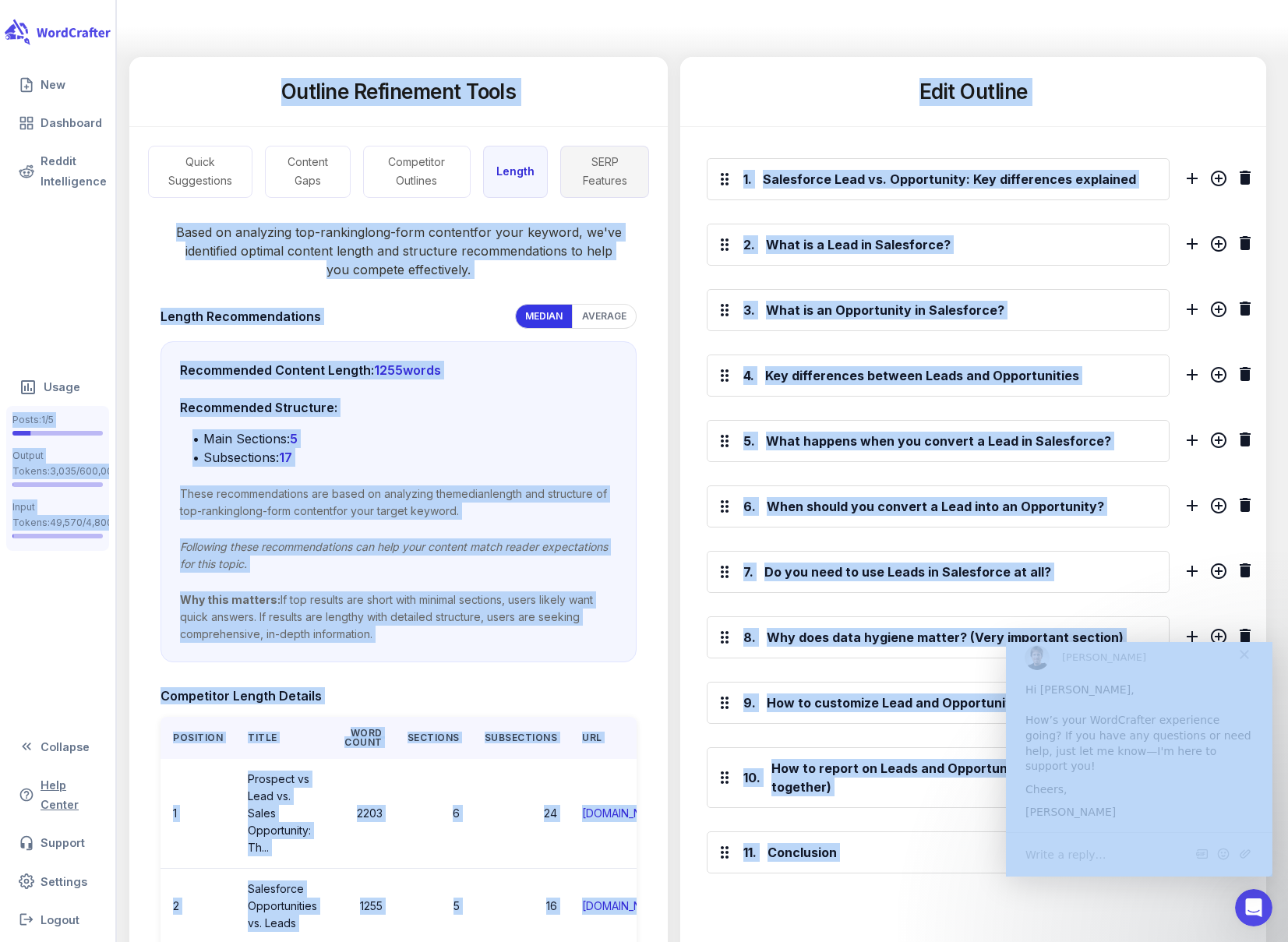
click at [597, 178] on button "SERP Features" at bounding box center [604, 172] width 89 height 53
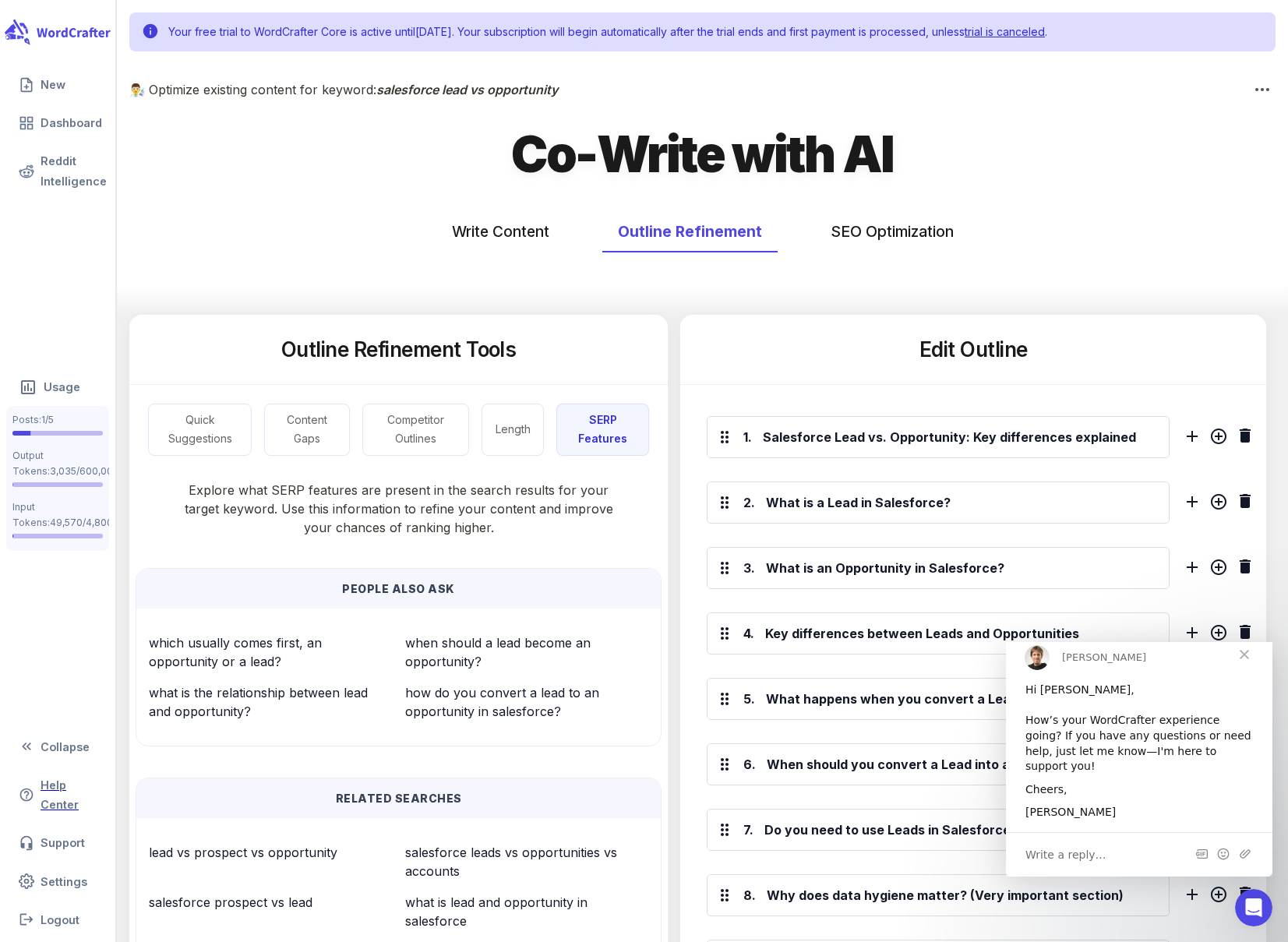
click at [1241, 664] on span "Close" at bounding box center [1245, 654] width 56 height 56
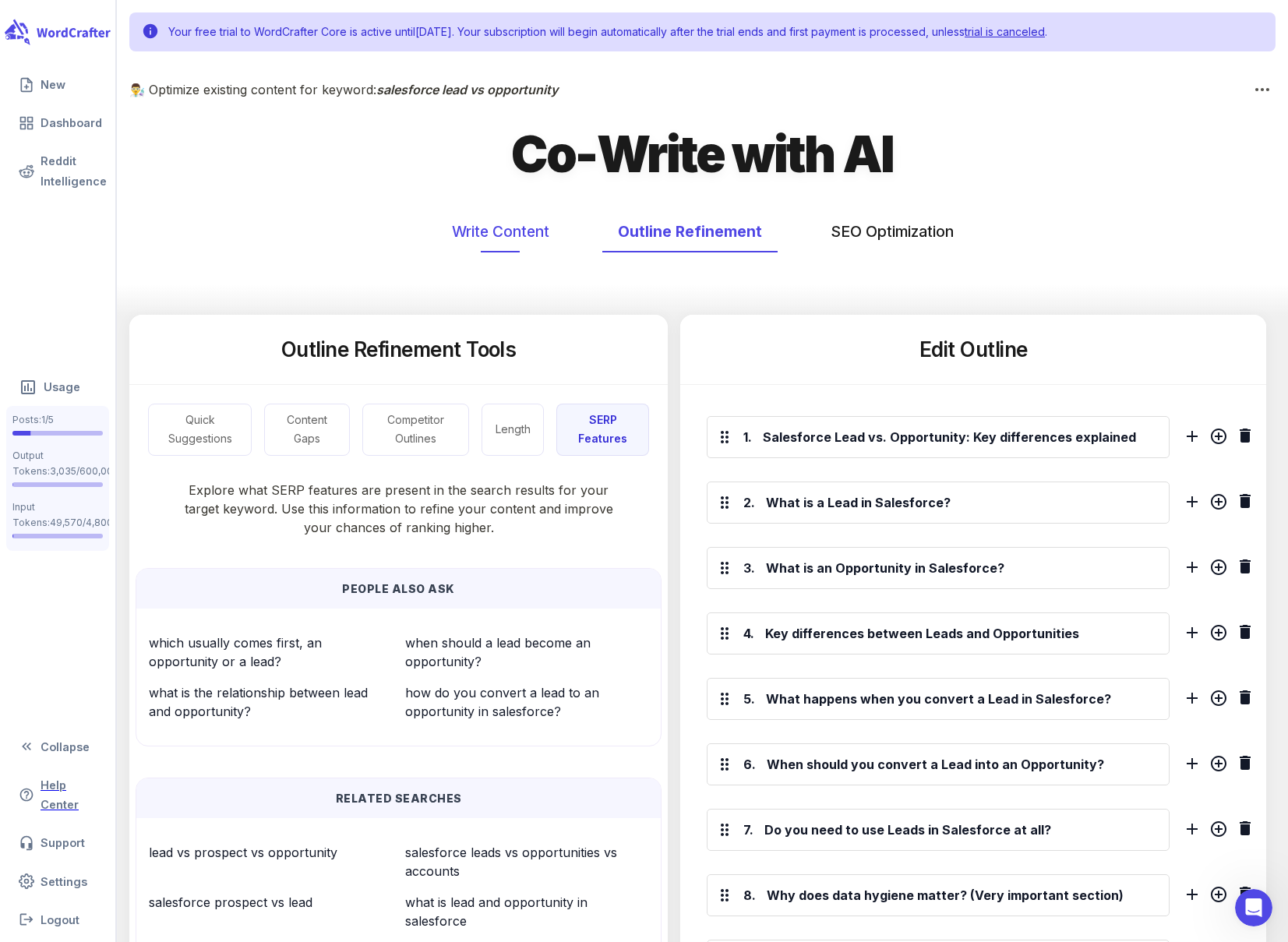
click at [509, 222] on button "Write Content" at bounding box center [501, 232] width 129 height 41
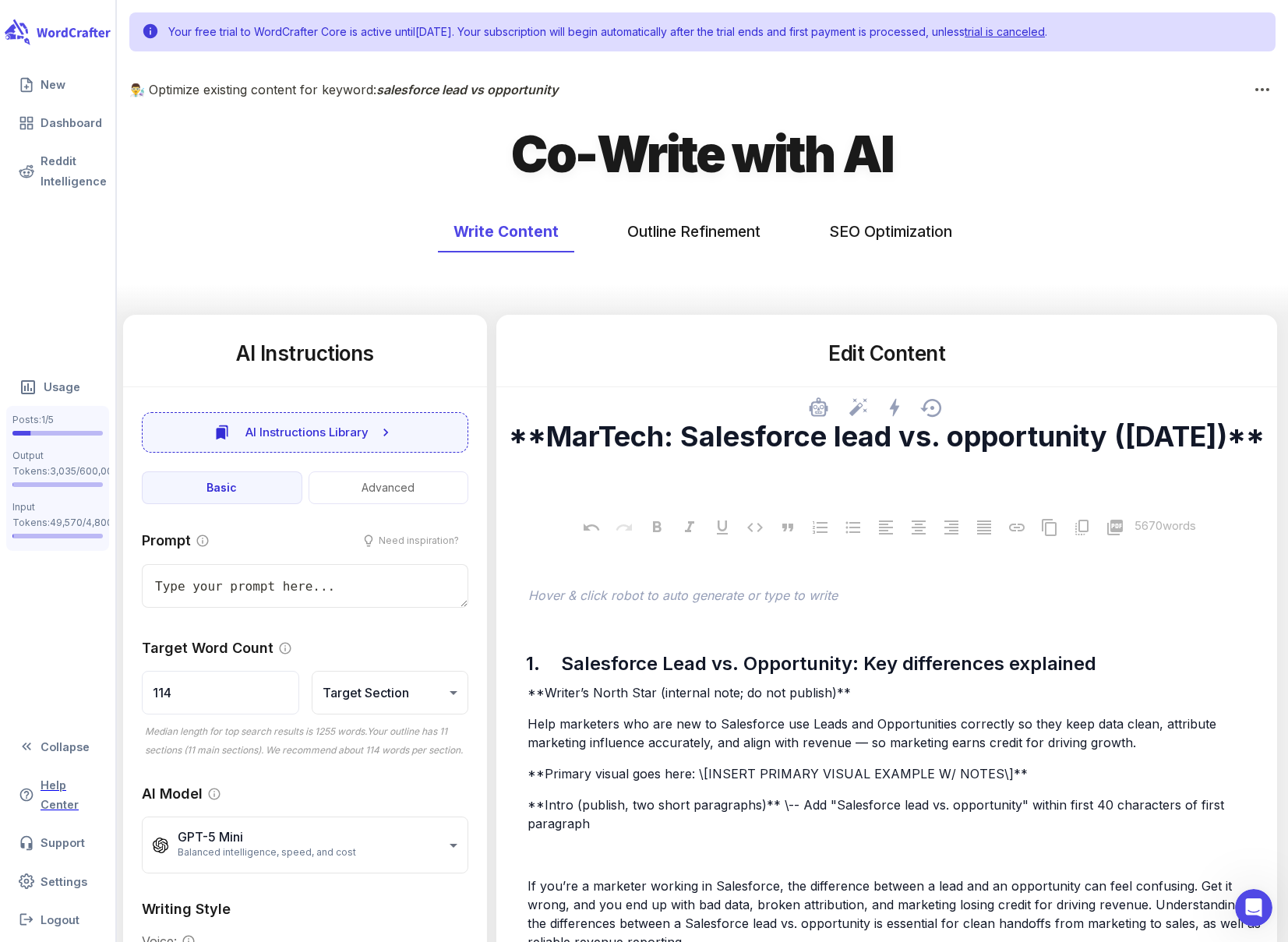
click at [784, 467] on textarea "**MarTech: Salesforce lead vs. opportunity ([DATE])**" at bounding box center [887, 453] width 756 height 69
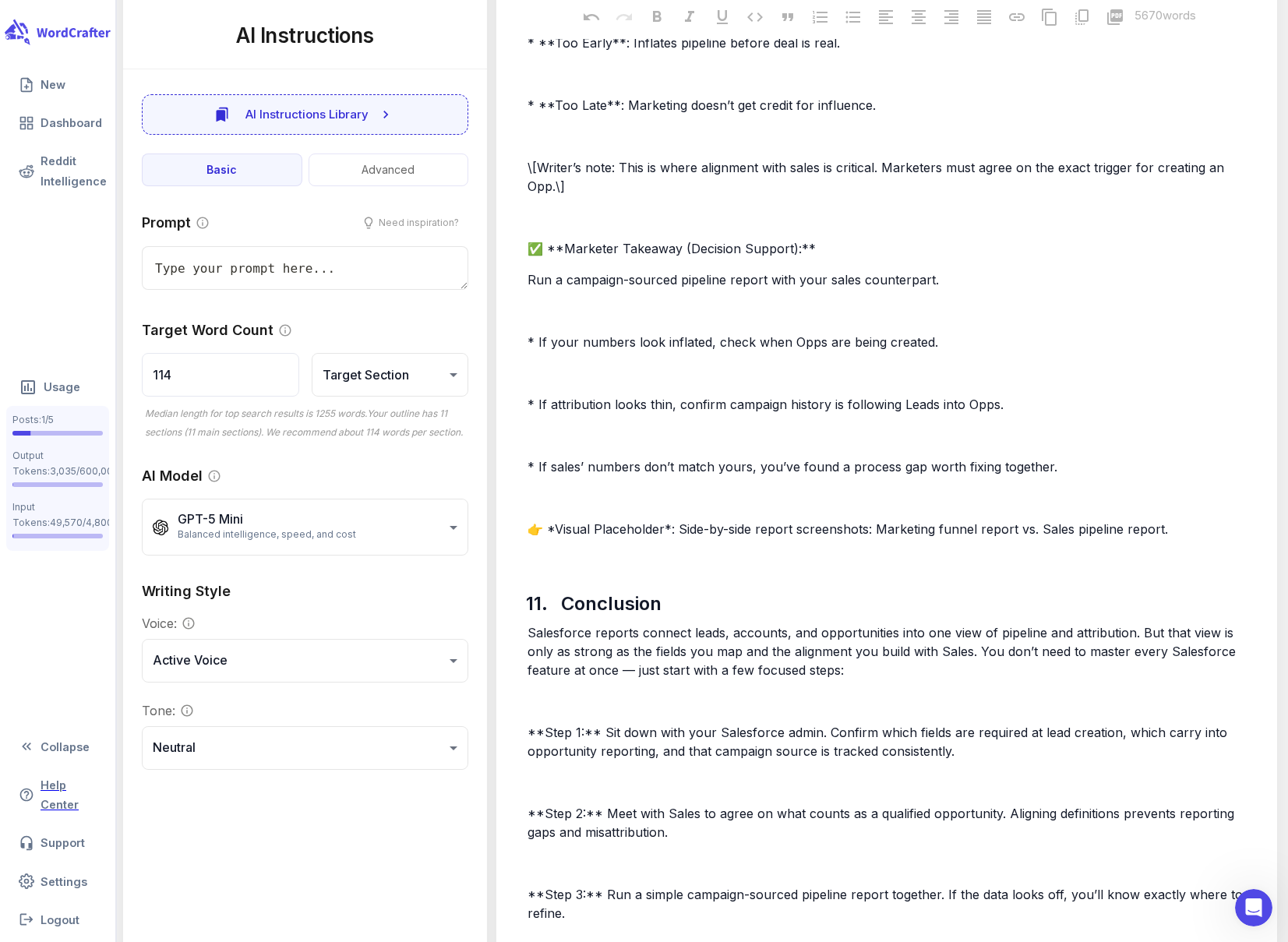
scroll to position [24171, 0]
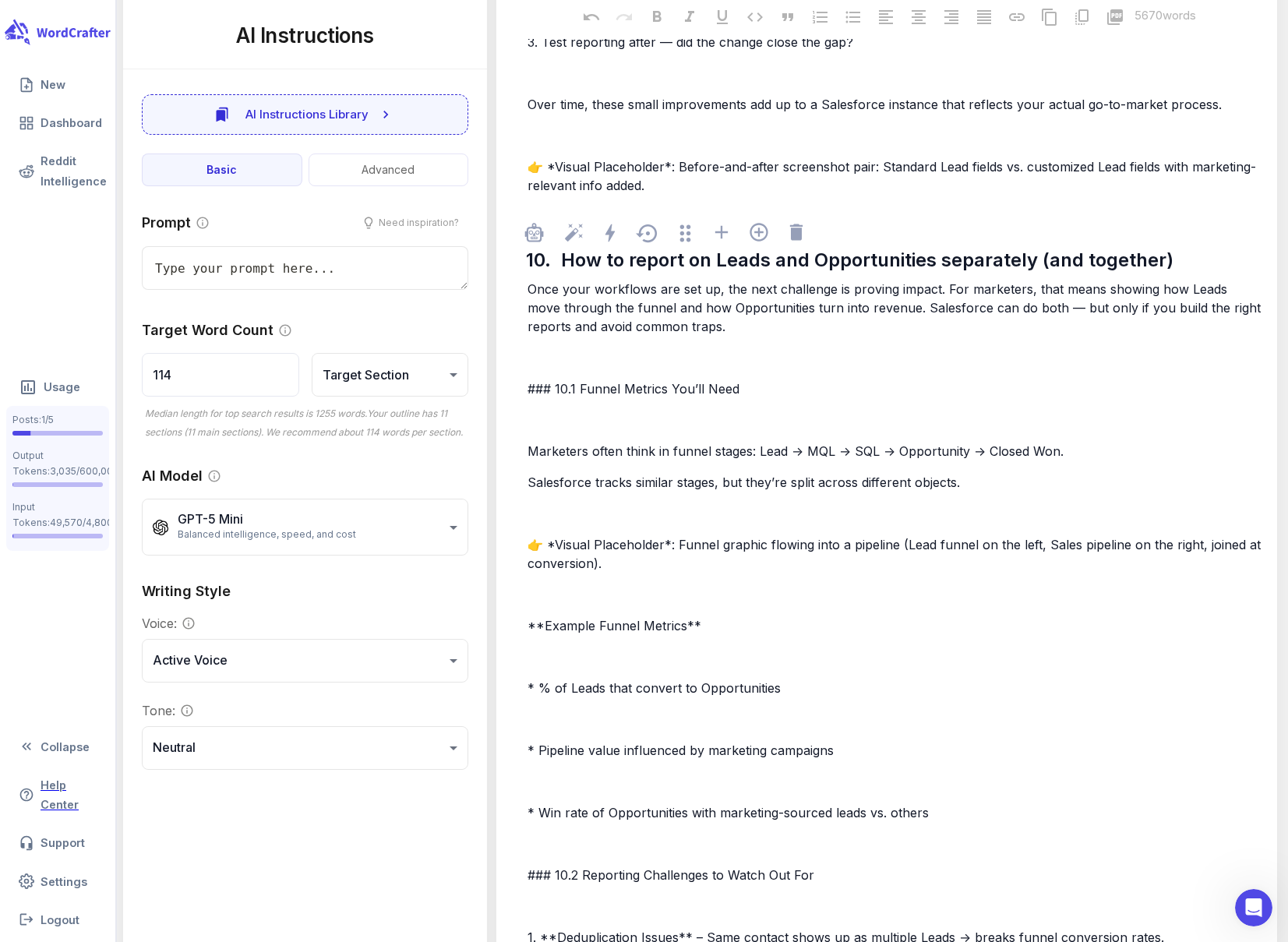
type textarea "x"
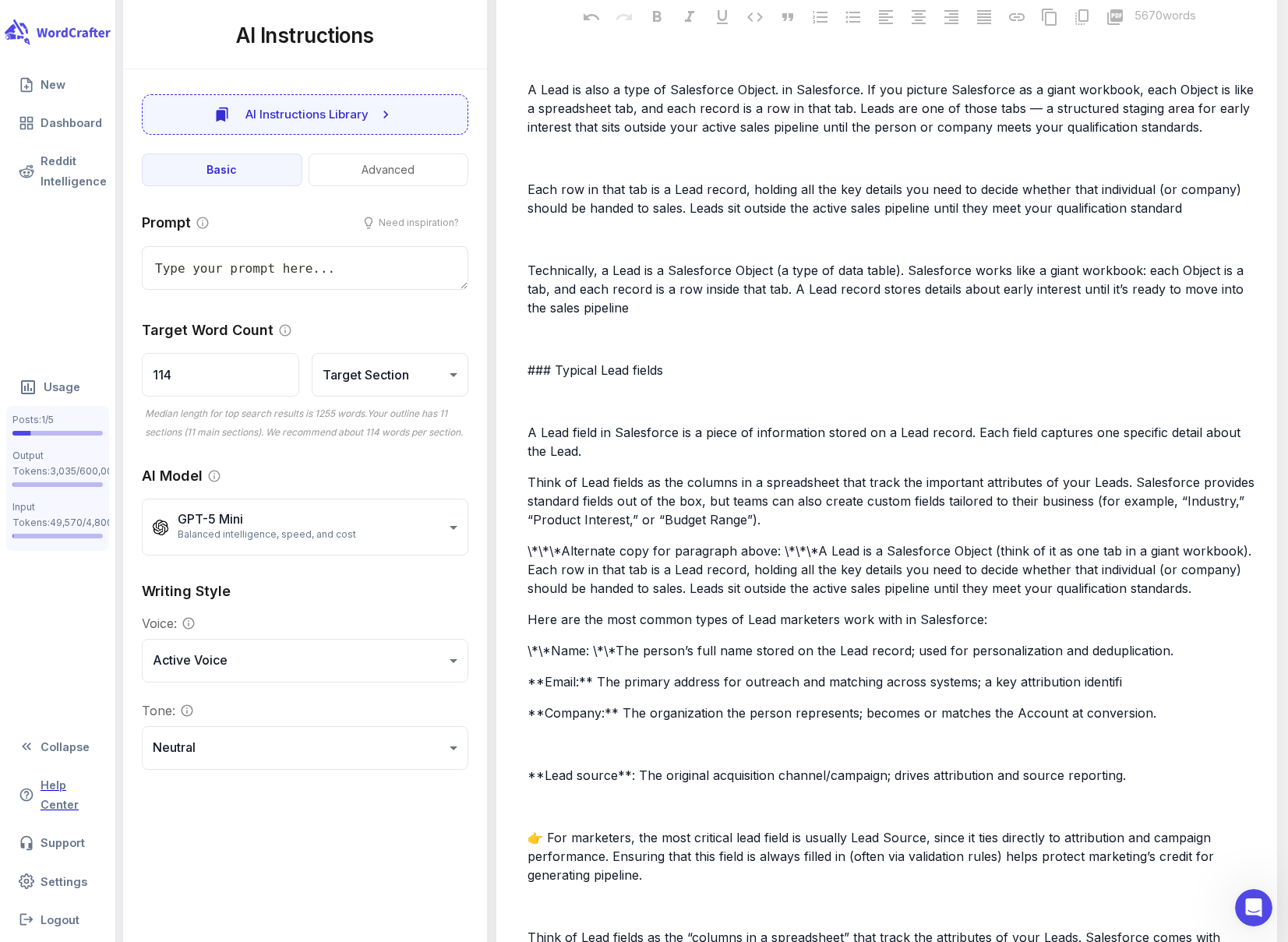
scroll to position [0, 0]
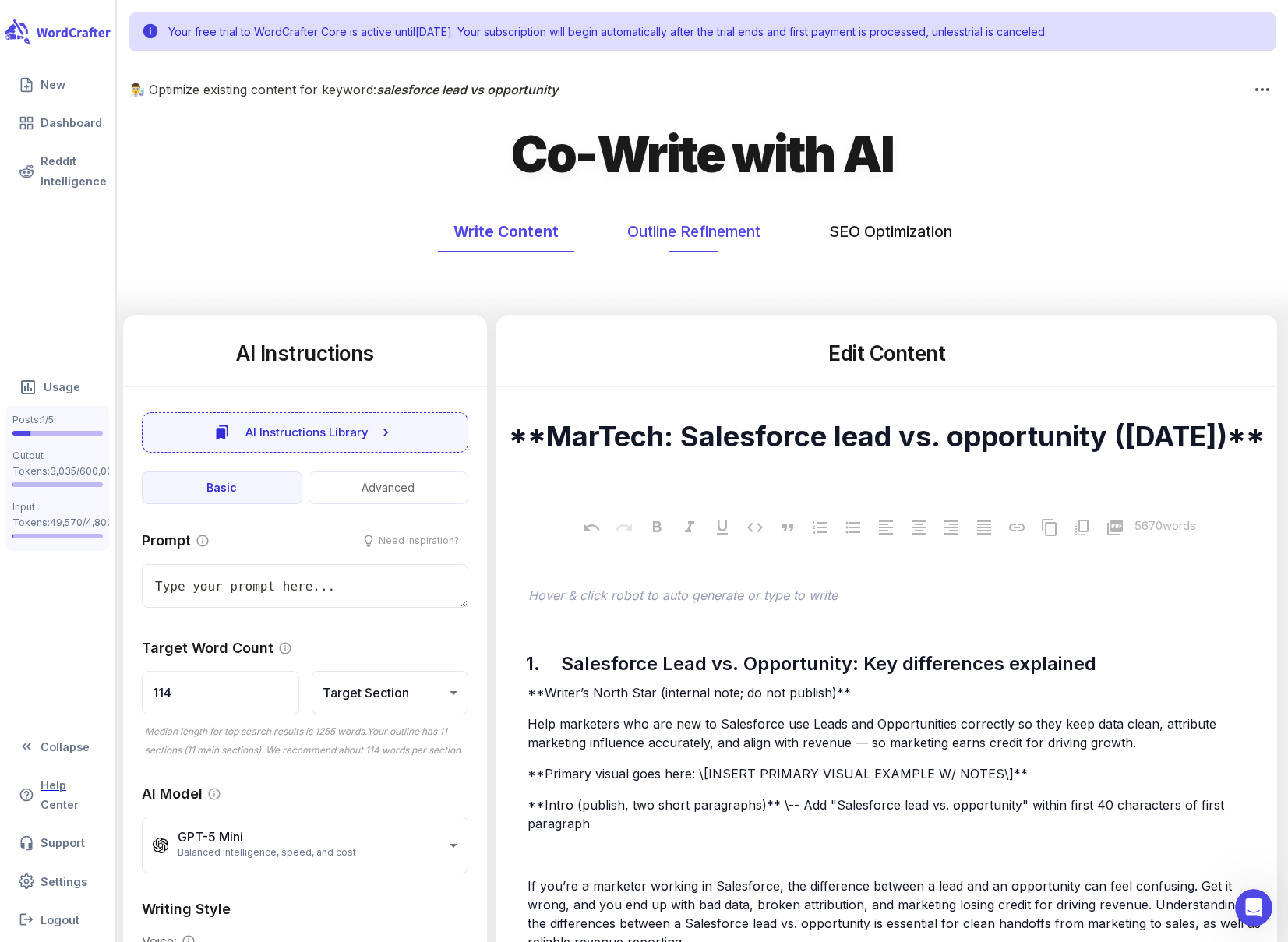
click at [729, 227] on button "Outline Refinement" at bounding box center [693, 232] width 164 height 41
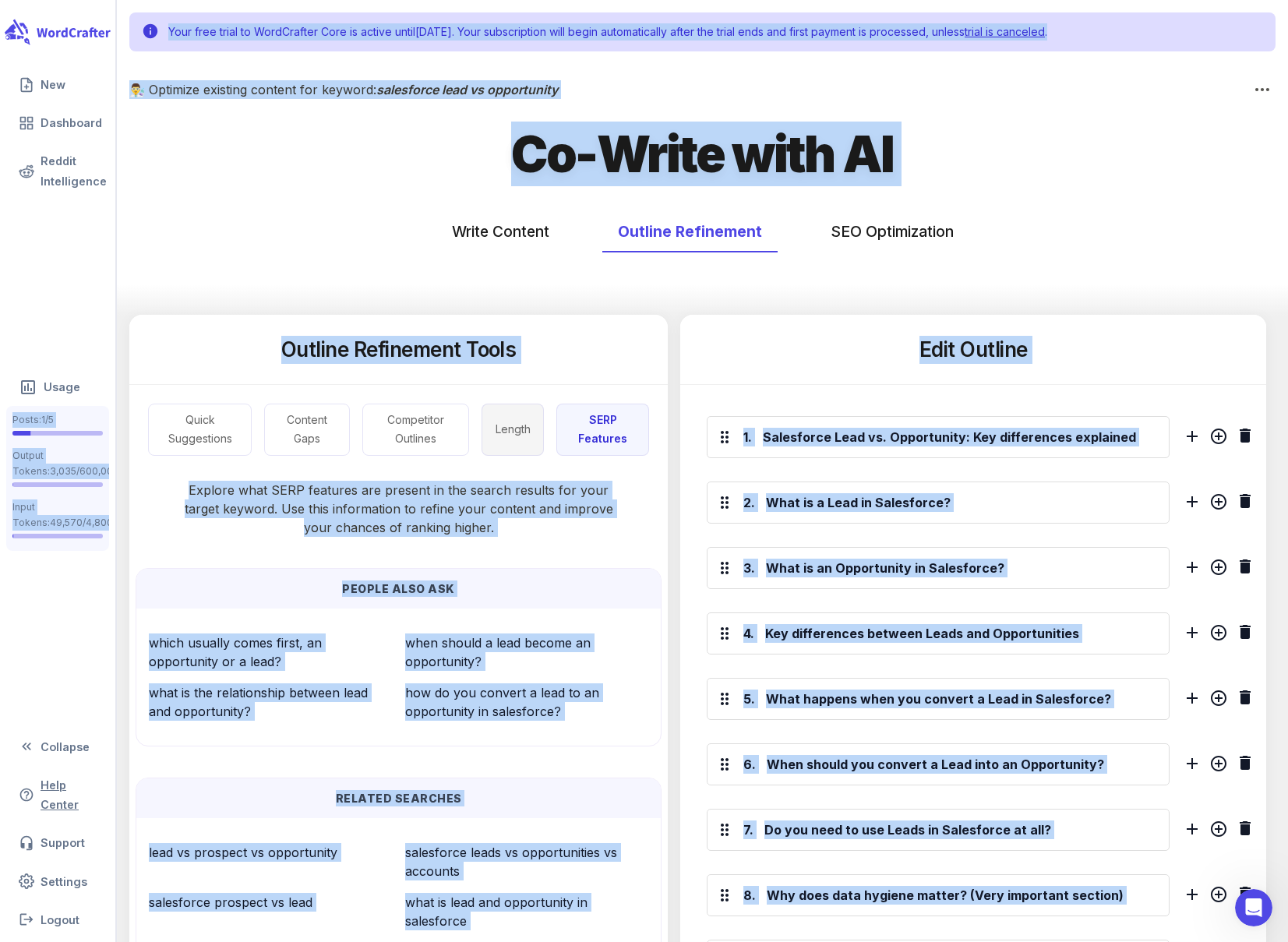
click at [528, 433] on button "Length" at bounding box center [513, 430] width 62 height 53
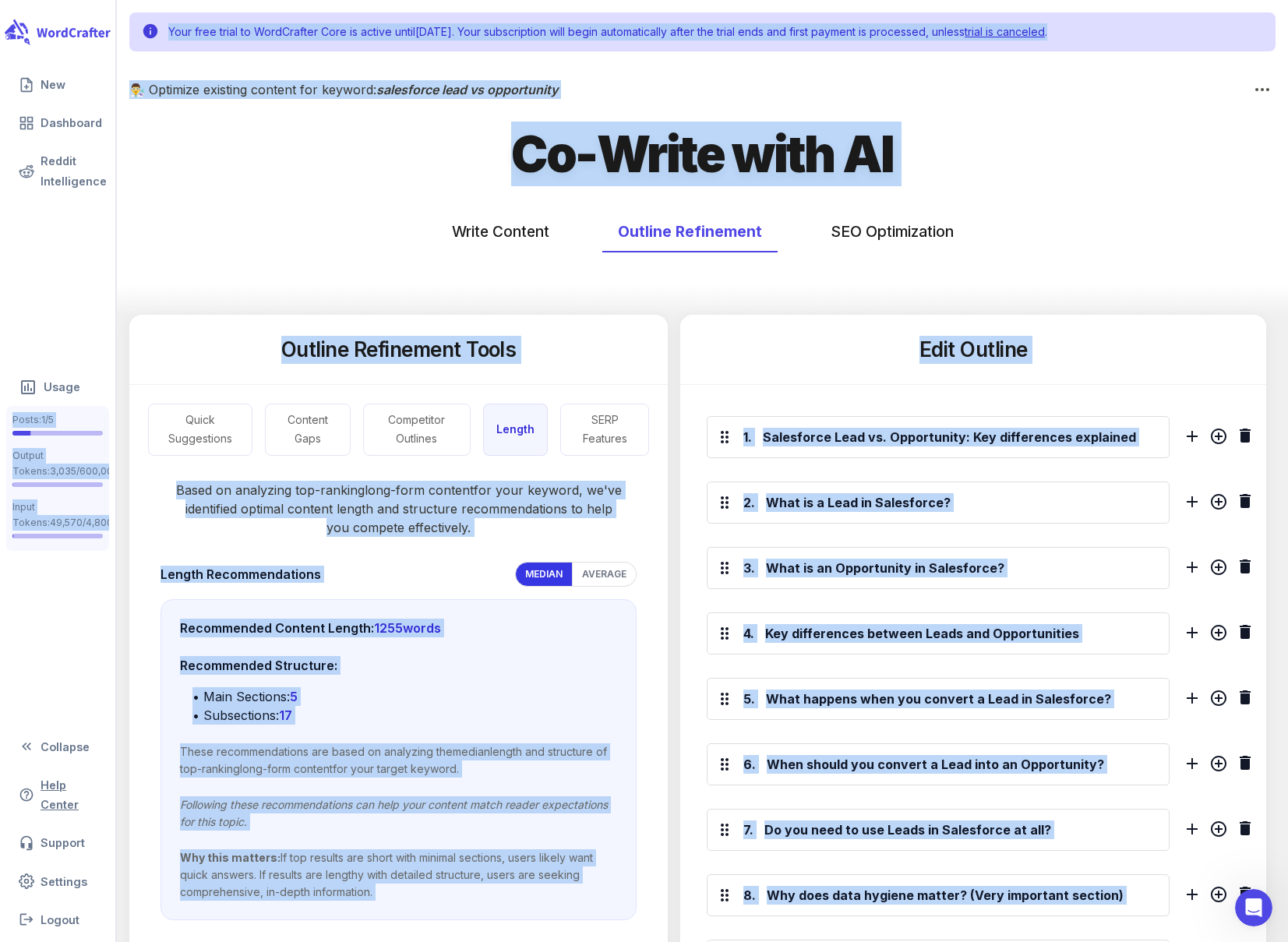
click at [227, 306] on div "Write Content Outline Refinement SEO Optimization" at bounding box center [702, 257] width 1172 height 116
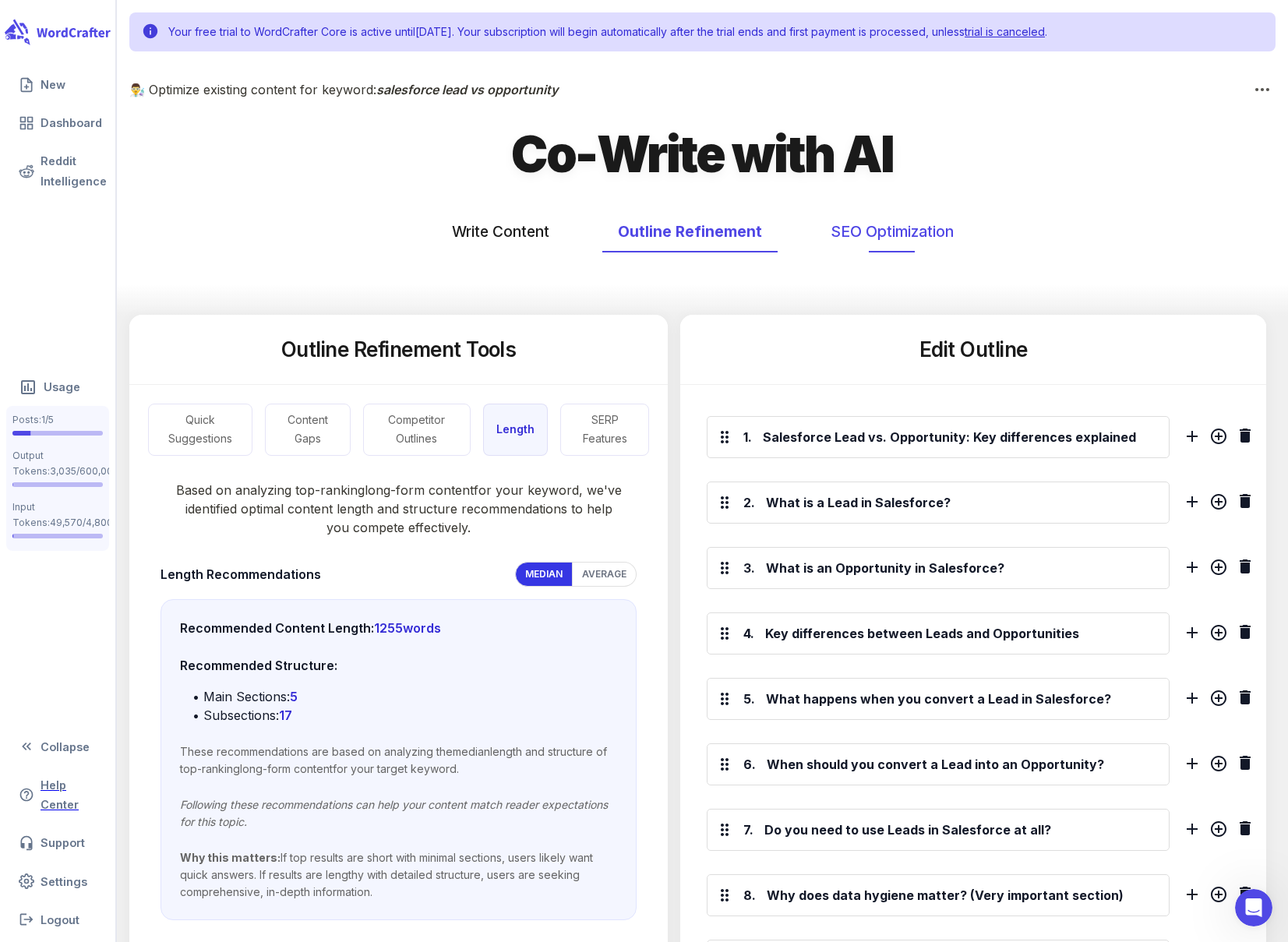
click at [927, 234] on button "SEO Optimization" at bounding box center [892, 232] width 154 height 41
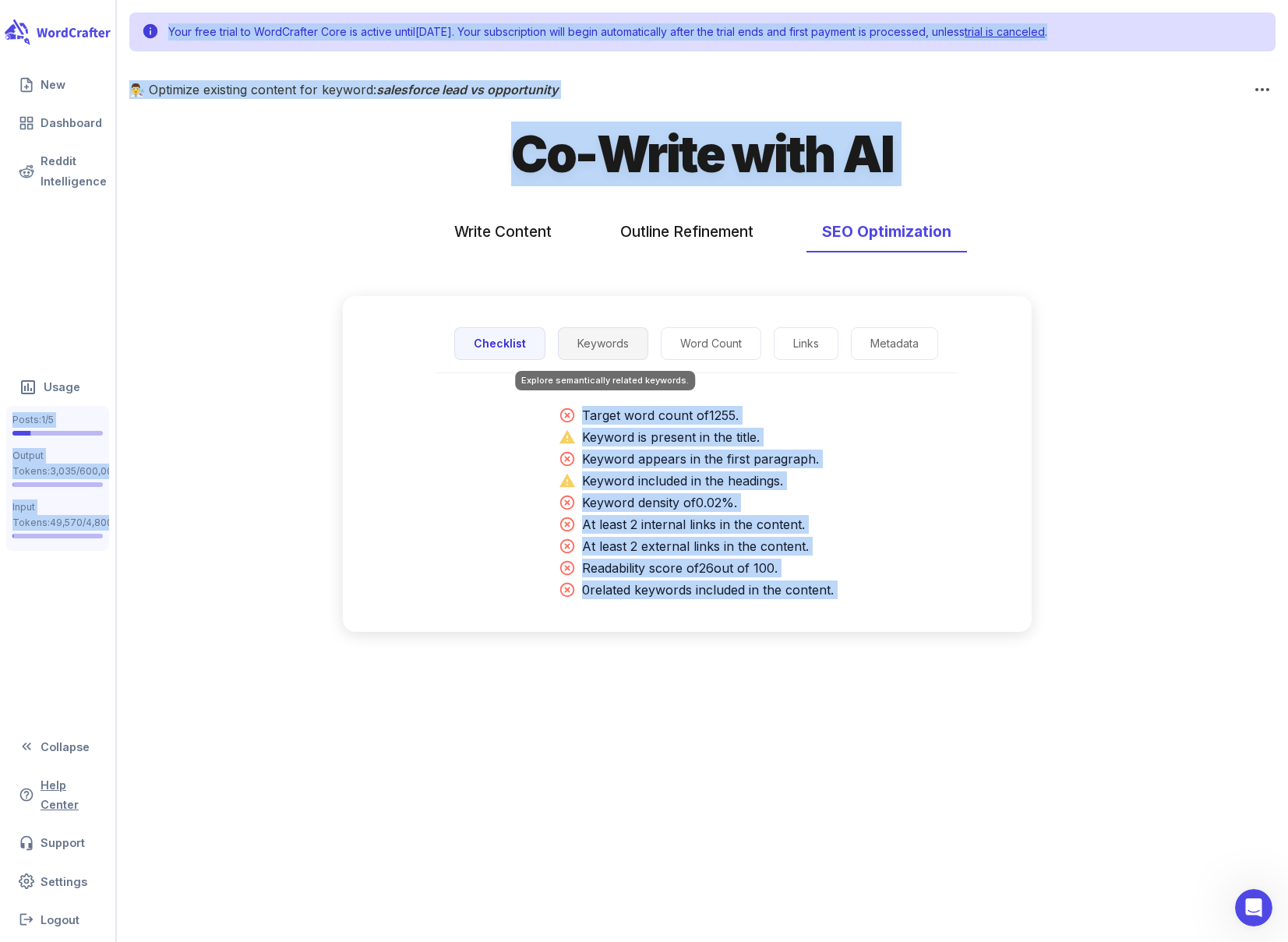
click at [625, 338] on button "Keywords" at bounding box center [603, 344] width 90 height 34
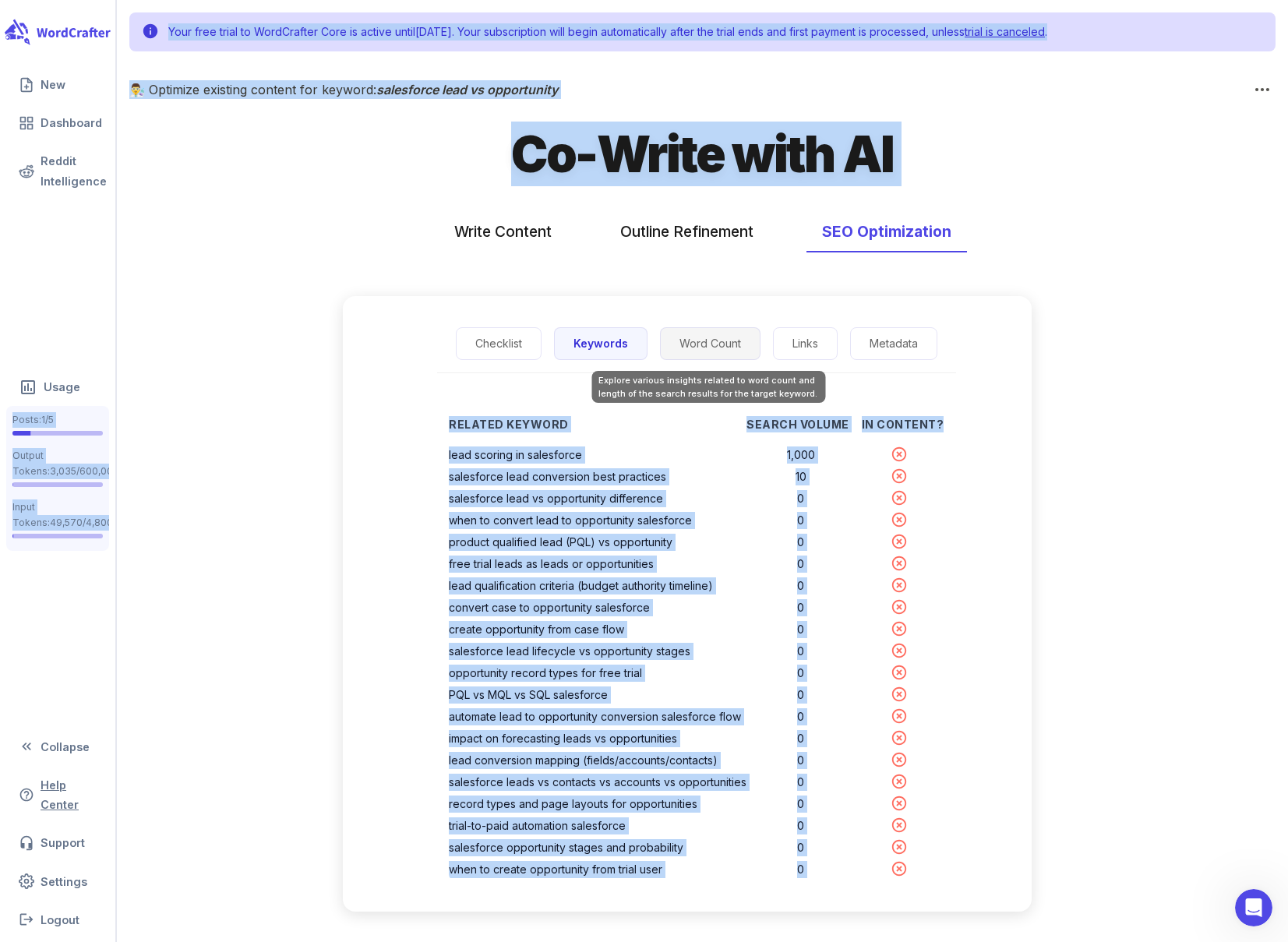
click at [705, 345] on button "Word Count" at bounding box center [710, 344] width 101 height 34
